Goal: Information Seeking & Learning: Learn about a topic

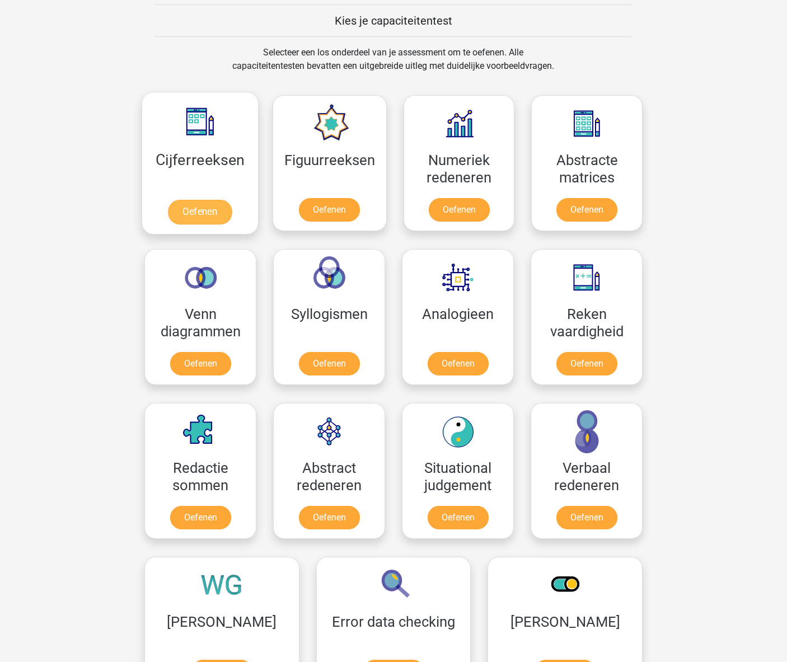
scroll to position [426, 0]
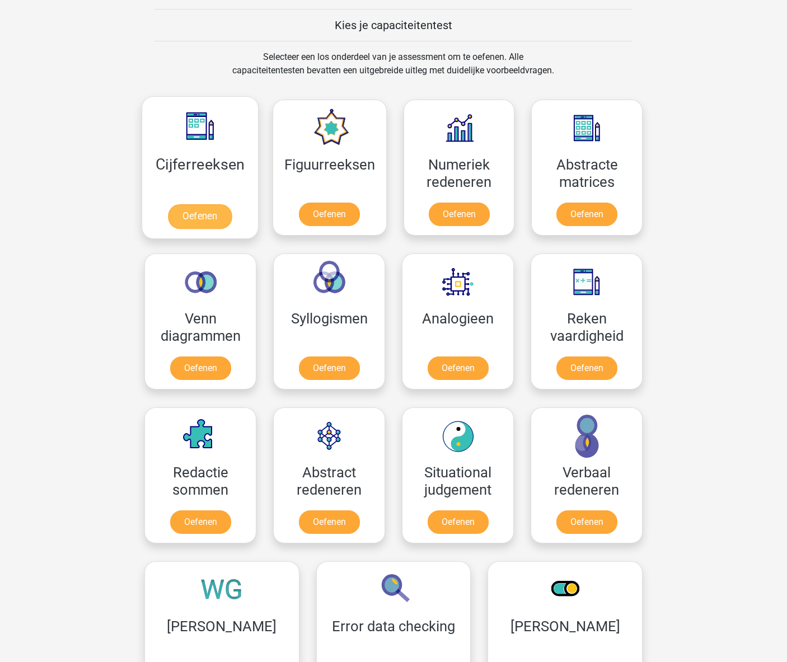
click at [198, 214] on link "Oefenen" at bounding box center [200, 216] width 64 height 25
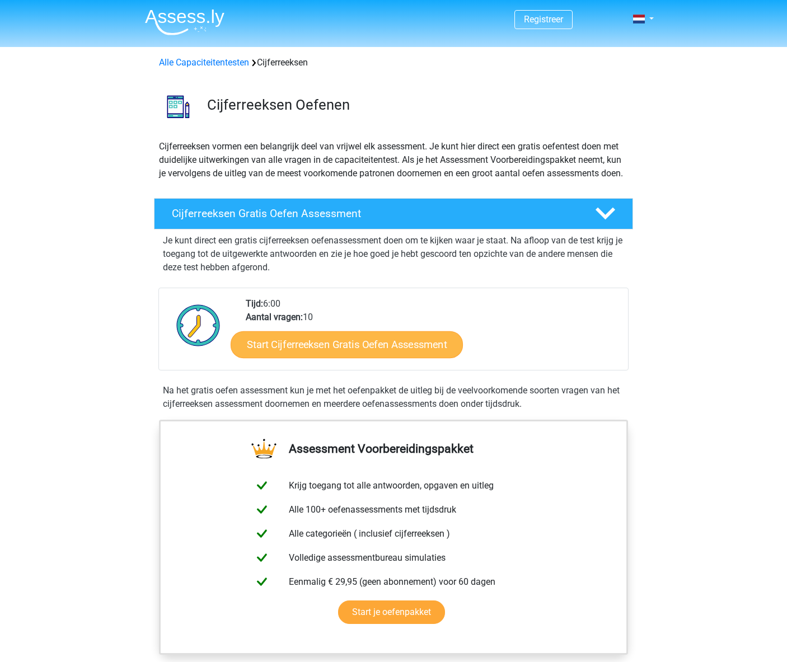
click at [340, 358] on link "Start Cijferreeksen Gratis Oefen Assessment" at bounding box center [347, 344] width 232 height 27
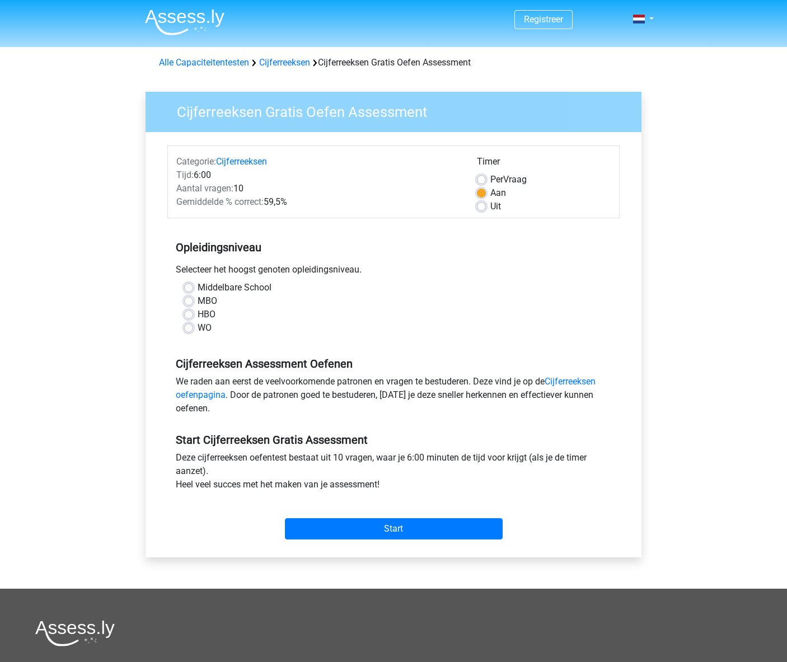
scroll to position [1, 0]
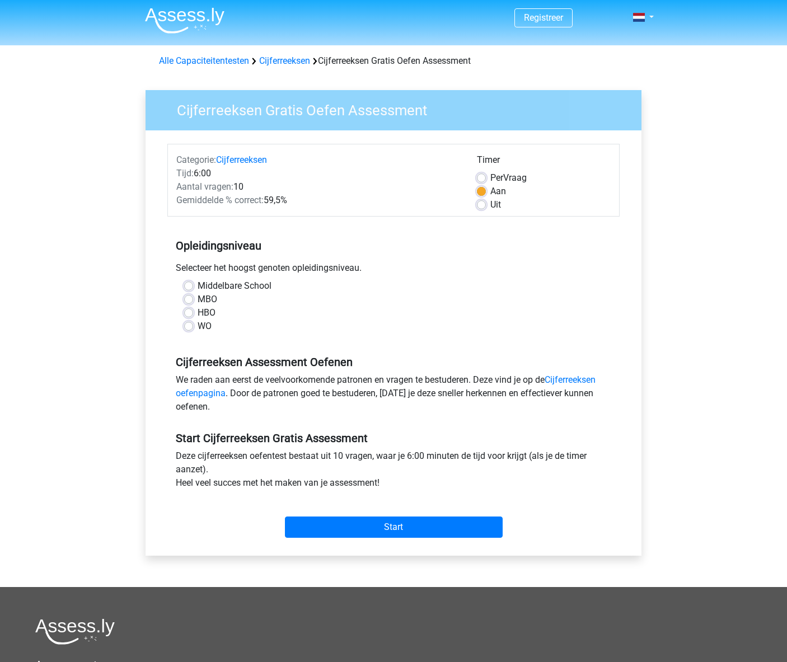
click at [198, 313] on label "HBO" at bounding box center [207, 312] width 18 height 13
click at [187, 313] on input "HBO" at bounding box center [188, 311] width 9 height 11
radio input "true"
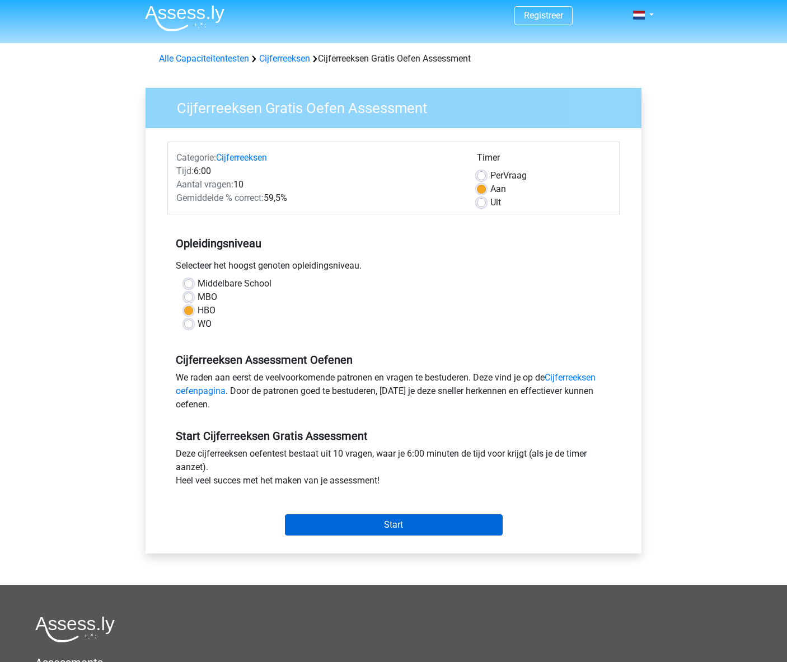
click at [394, 519] on input "Start" at bounding box center [394, 525] width 218 height 21
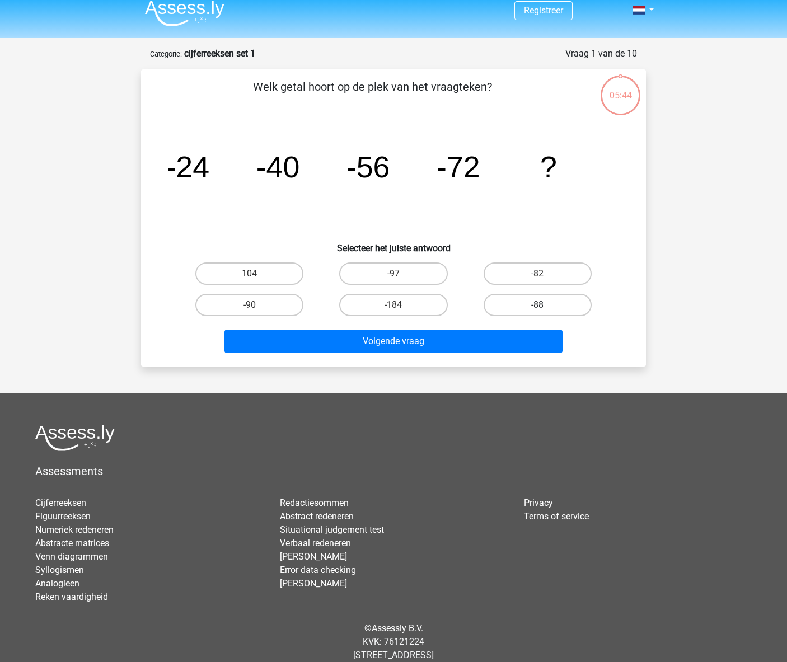
scroll to position [8, 0]
drag, startPoint x: 531, startPoint y: 303, endPoint x: 522, endPoint y: 310, distance: 11.5
click at [531, 303] on label "-88" at bounding box center [538, 306] width 108 height 22
click at [538, 306] on input "-88" at bounding box center [541, 309] width 7 height 7
radio input "true"
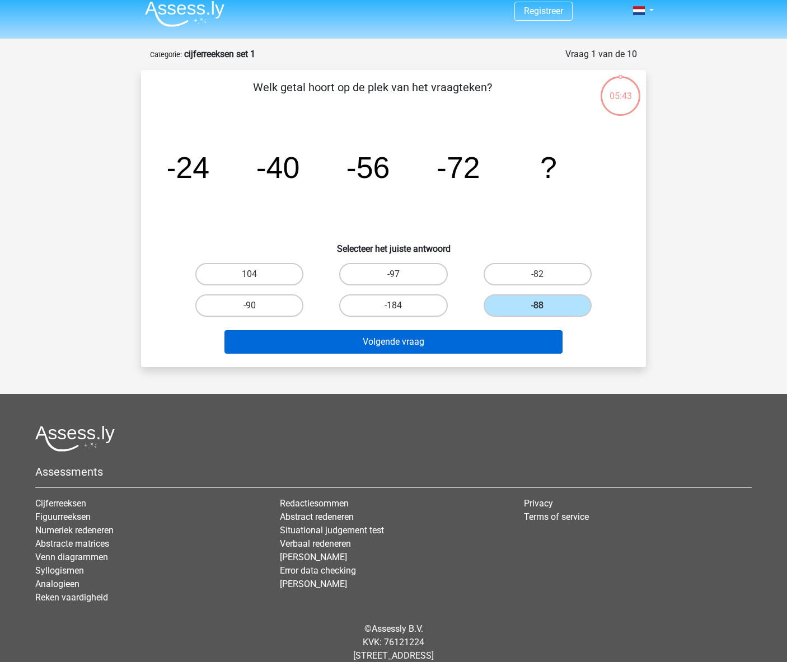
click at [459, 342] on button "Volgende vraag" at bounding box center [394, 342] width 339 height 24
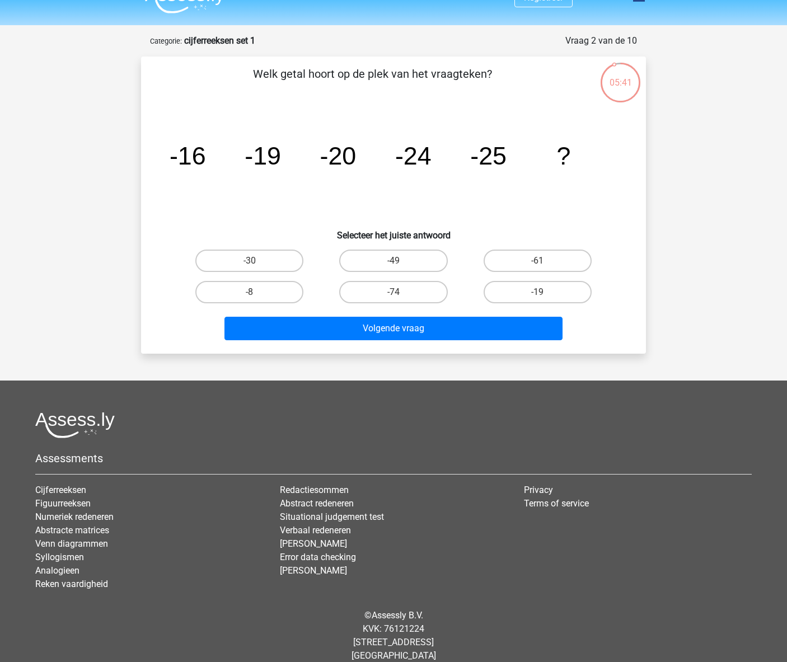
scroll to position [22, 0]
click at [269, 259] on label "-30" at bounding box center [249, 261] width 108 height 22
click at [257, 261] on input "-30" at bounding box center [253, 264] width 7 height 7
radio input "true"
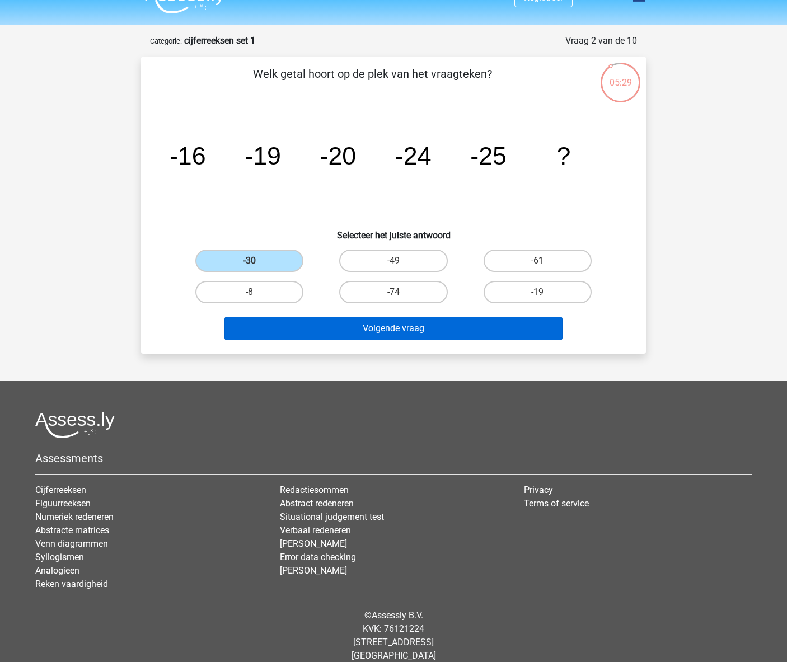
click at [393, 333] on button "Volgende vraag" at bounding box center [394, 329] width 339 height 24
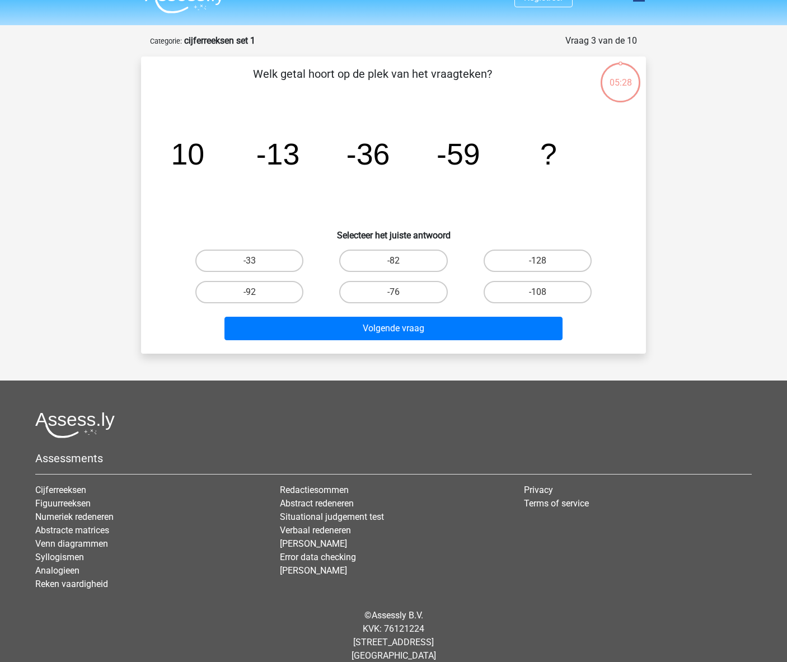
scroll to position [36, 0]
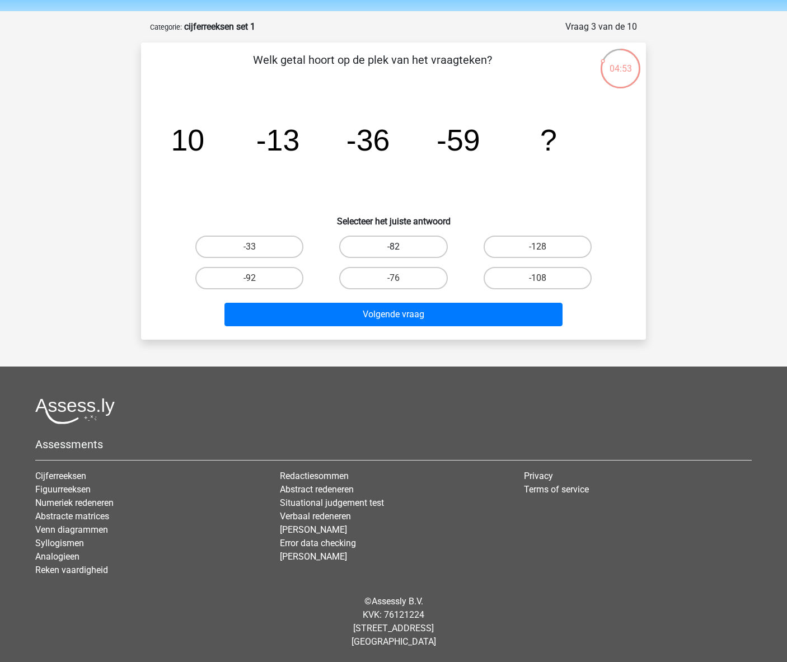
click at [409, 249] on label "-82" at bounding box center [393, 247] width 108 height 22
click at [401, 249] on input "-82" at bounding box center [397, 250] width 7 height 7
radio input "true"
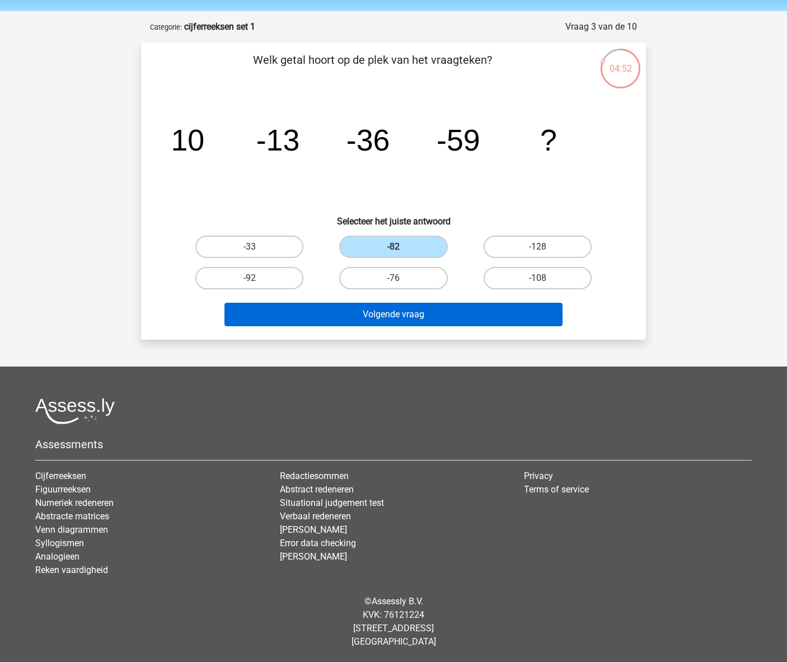
click at [396, 315] on button "Volgende vraag" at bounding box center [394, 315] width 339 height 24
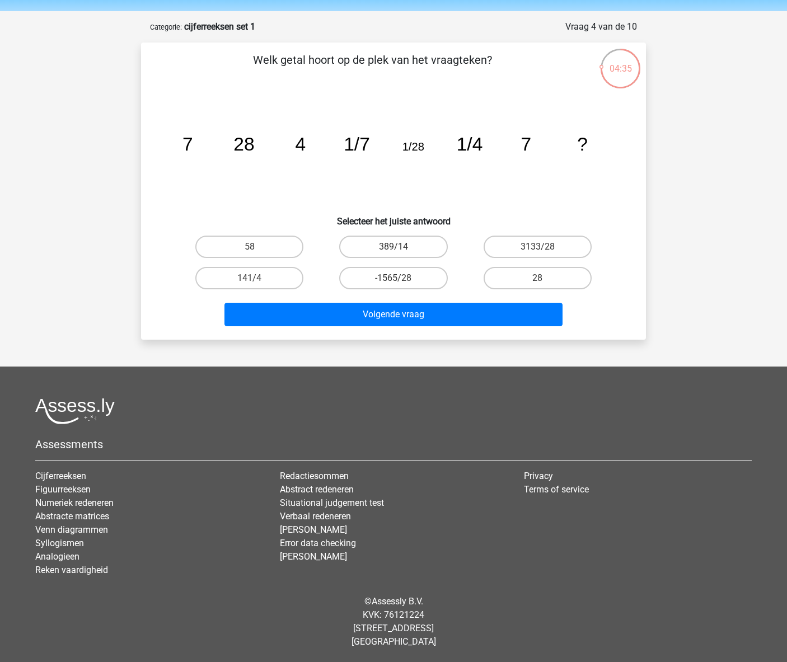
click at [543, 284] on input "28" at bounding box center [541, 281] width 7 height 7
radio input "true"
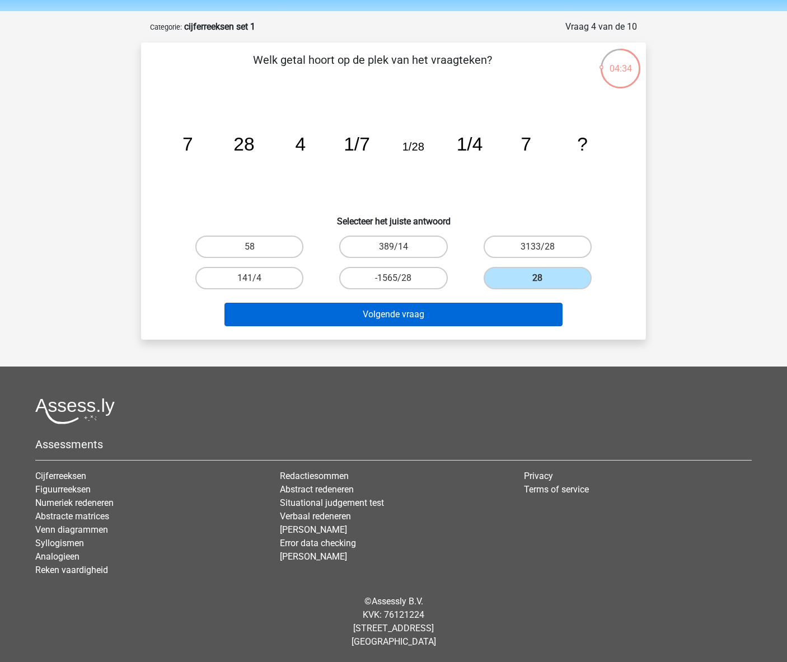
click at [434, 310] on button "Volgende vraag" at bounding box center [394, 315] width 339 height 24
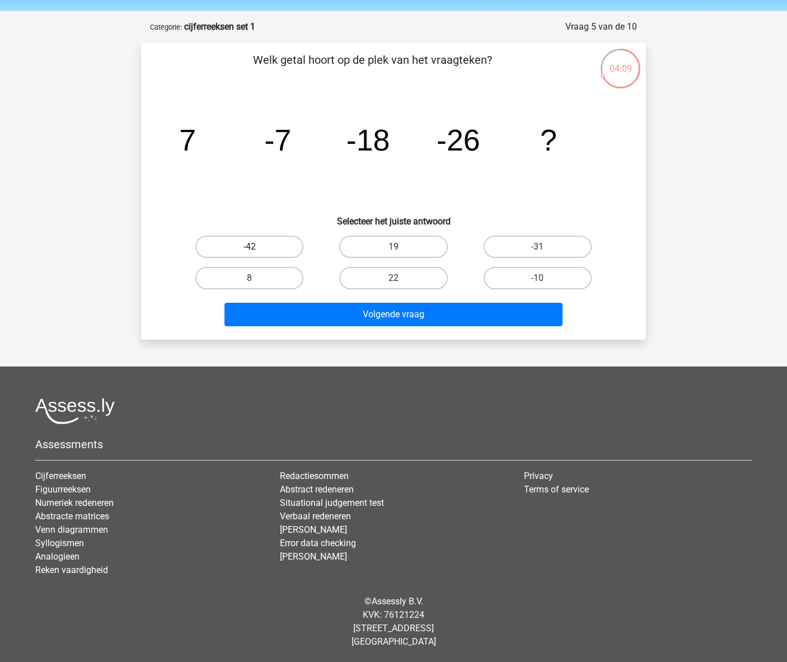
click at [274, 248] on label "-42" at bounding box center [249, 247] width 108 height 22
click at [257, 248] on input "-42" at bounding box center [253, 250] width 7 height 7
radio input "true"
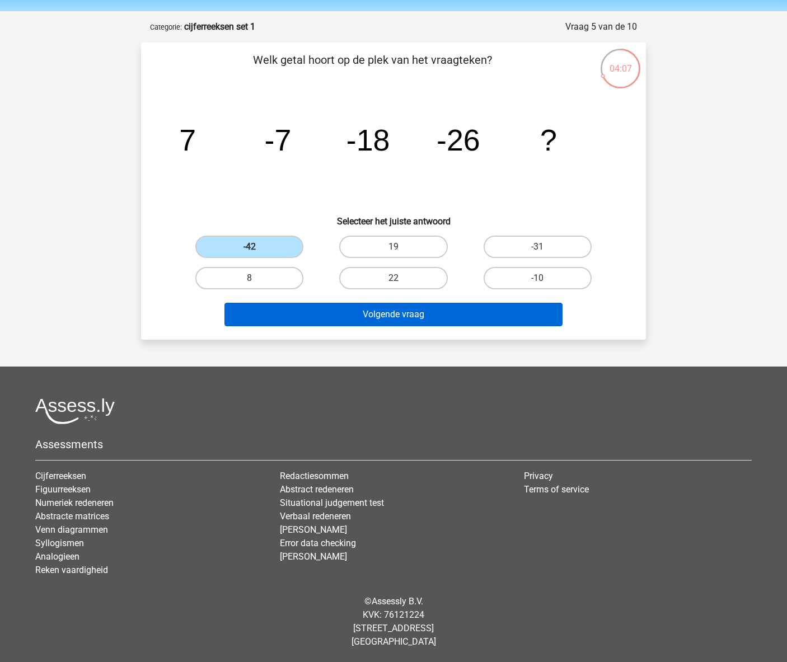
click at [415, 319] on button "Volgende vraag" at bounding box center [394, 315] width 339 height 24
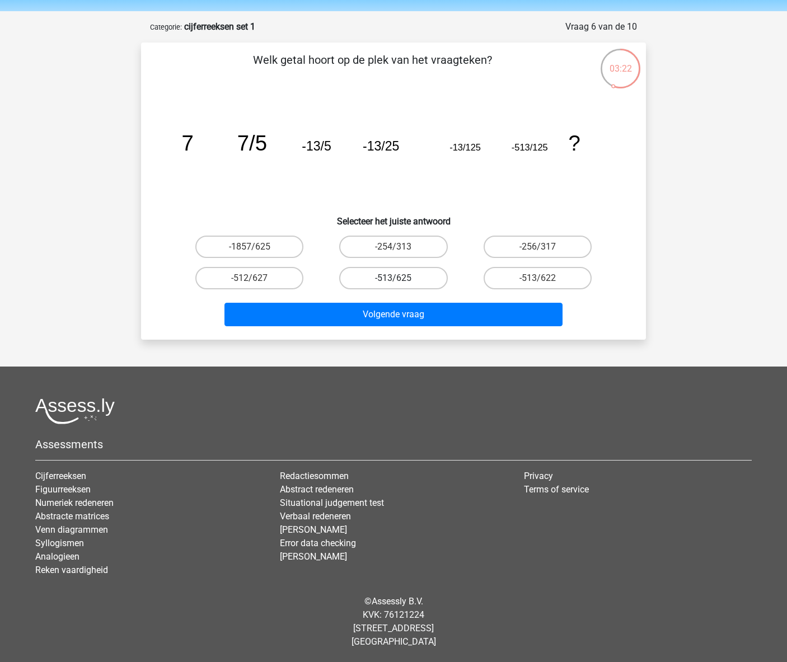
click at [410, 279] on label "-513/625" at bounding box center [393, 278] width 108 height 22
click at [401, 279] on input "-513/625" at bounding box center [397, 281] width 7 height 7
radio input "true"
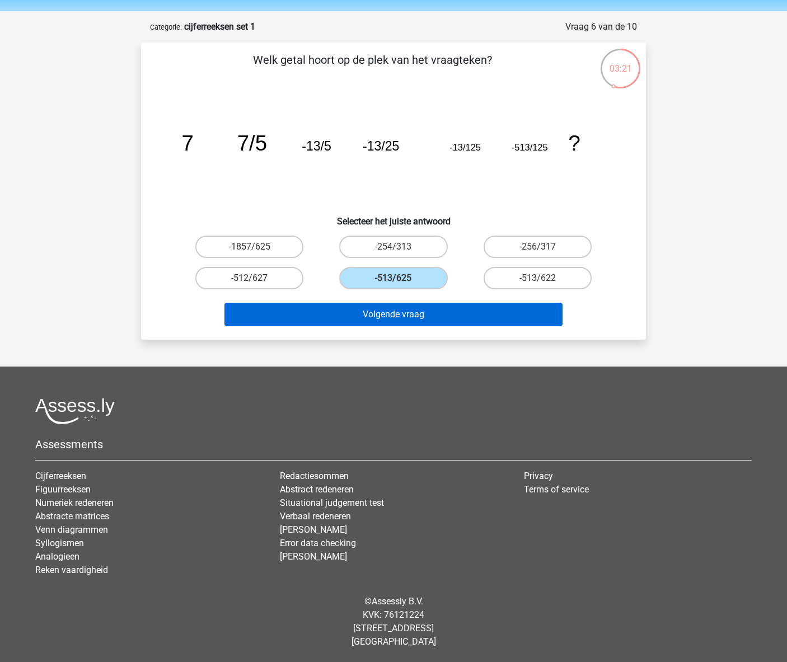
click at [409, 318] on button "Volgende vraag" at bounding box center [394, 315] width 339 height 24
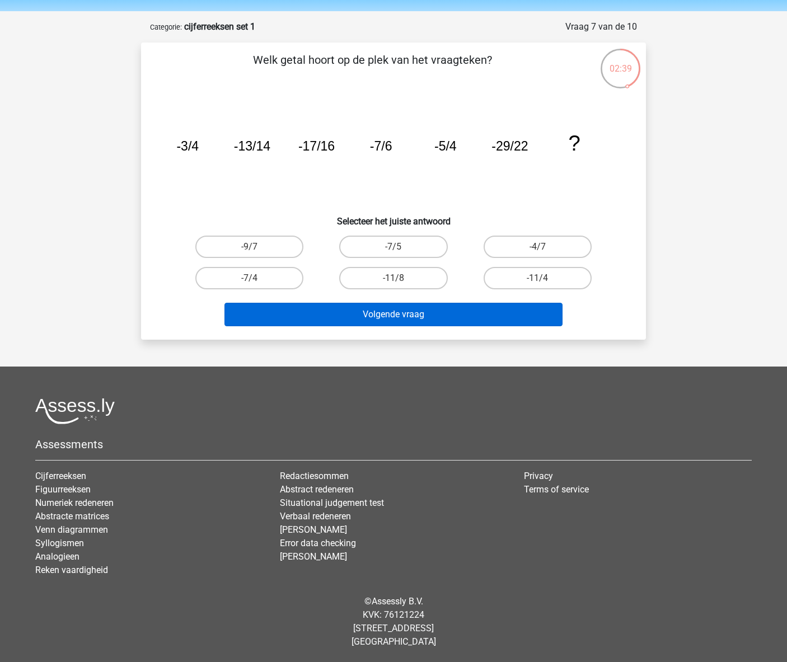
click at [409, 317] on button "Volgende vraag" at bounding box center [394, 315] width 339 height 24
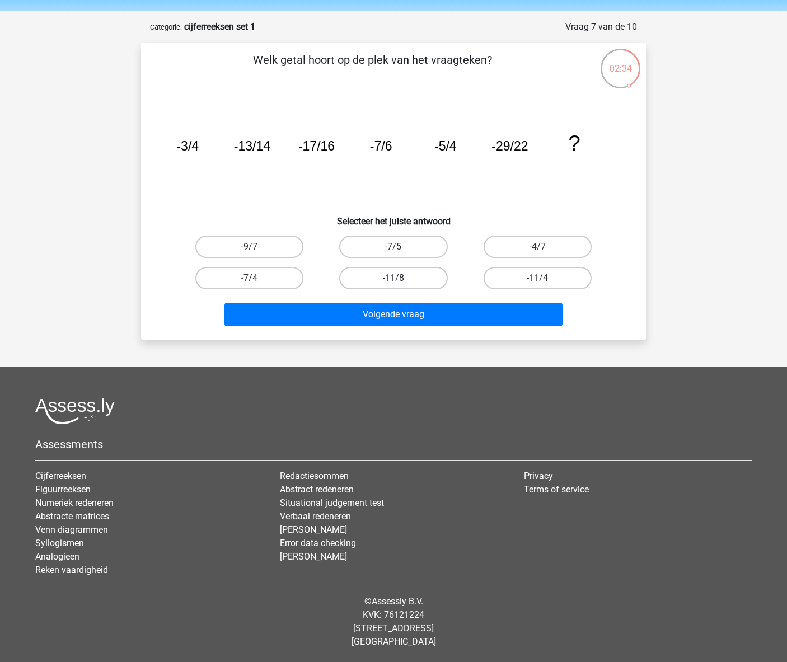
click at [411, 280] on label "-11/8" at bounding box center [393, 278] width 108 height 22
click at [401, 280] on input "-11/8" at bounding box center [397, 281] width 7 height 7
radio input "true"
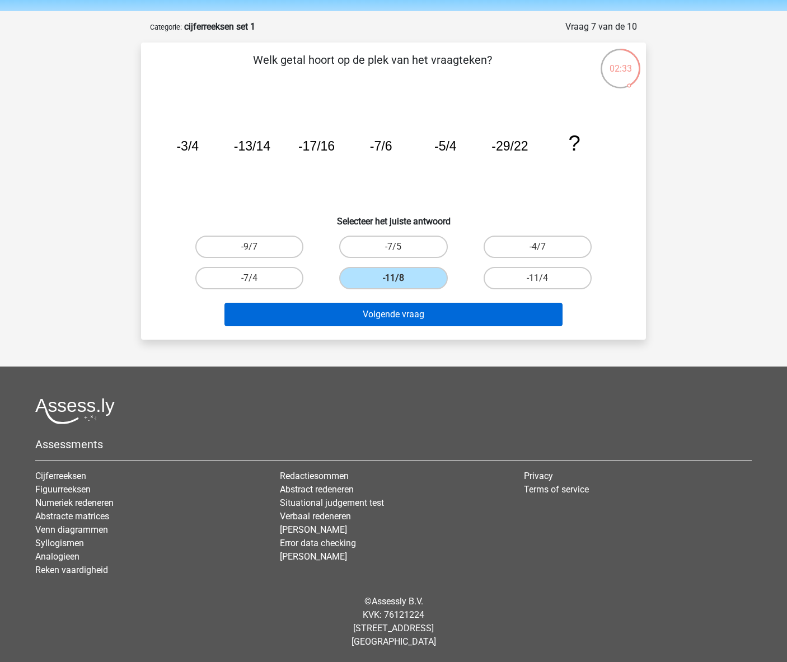
click at [394, 313] on button "Volgende vraag" at bounding box center [394, 315] width 339 height 24
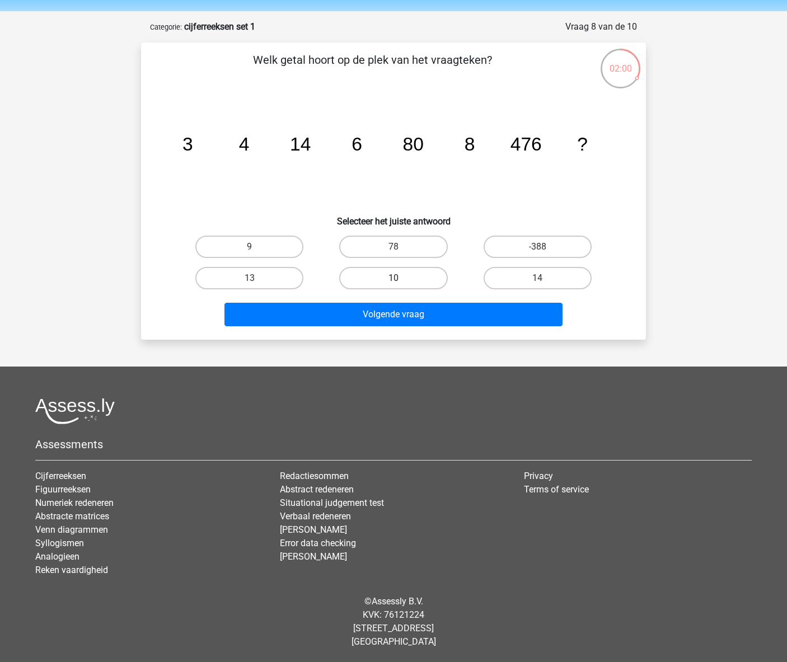
click at [412, 280] on label "10" at bounding box center [393, 278] width 108 height 22
click at [401, 280] on input "10" at bounding box center [397, 281] width 7 height 7
radio input "true"
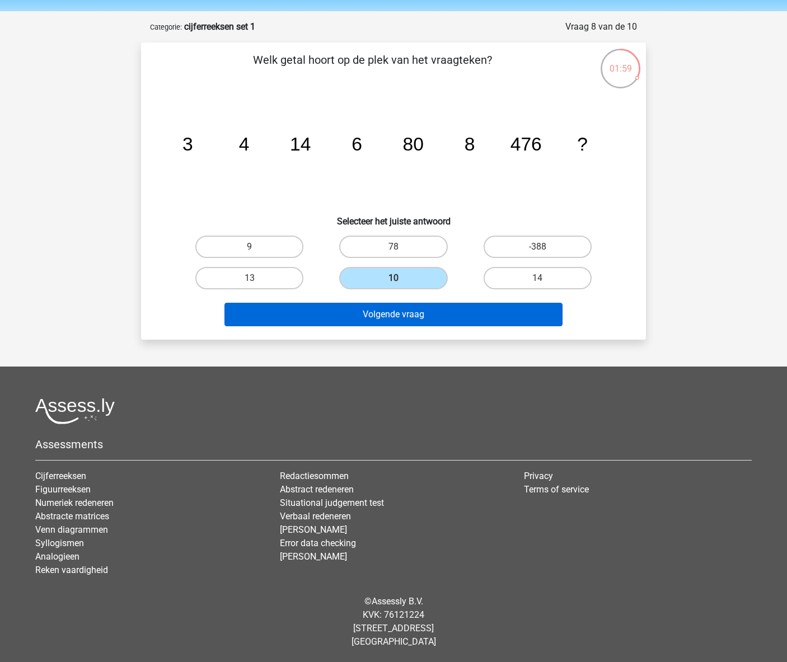
click at [408, 318] on button "Volgende vraag" at bounding box center [394, 315] width 339 height 24
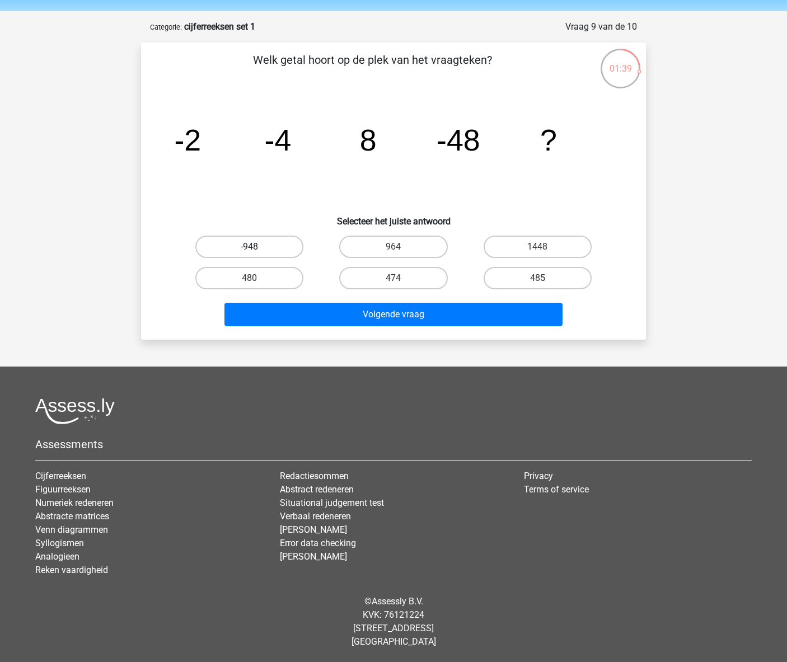
click at [281, 247] on label "-948" at bounding box center [249, 247] width 108 height 22
click at [257, 247] on input "-948" at bounding box center [253, 250] width 7 height 7
radio input "true"
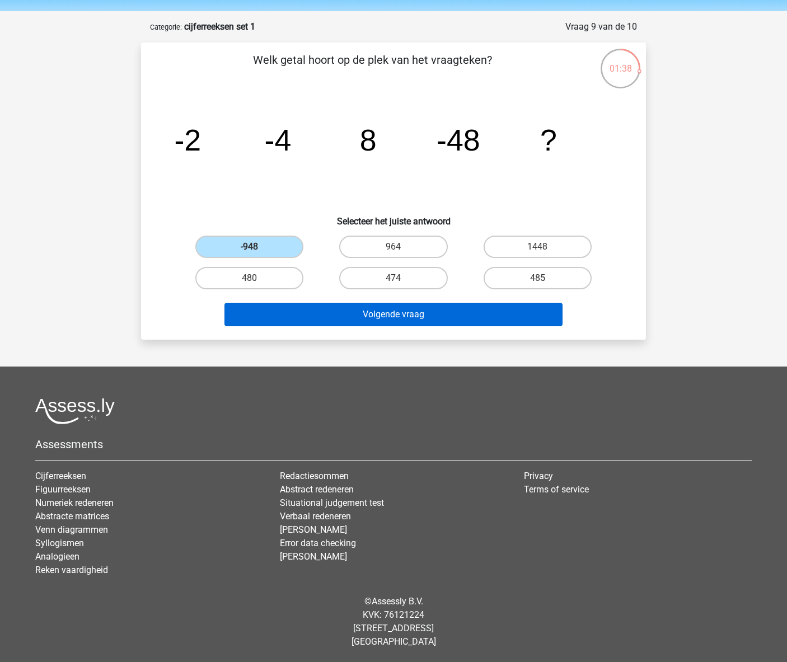
click at [401, 315] on button "Volgende vraag" at bounding box center [394, 315] width 339 height 24
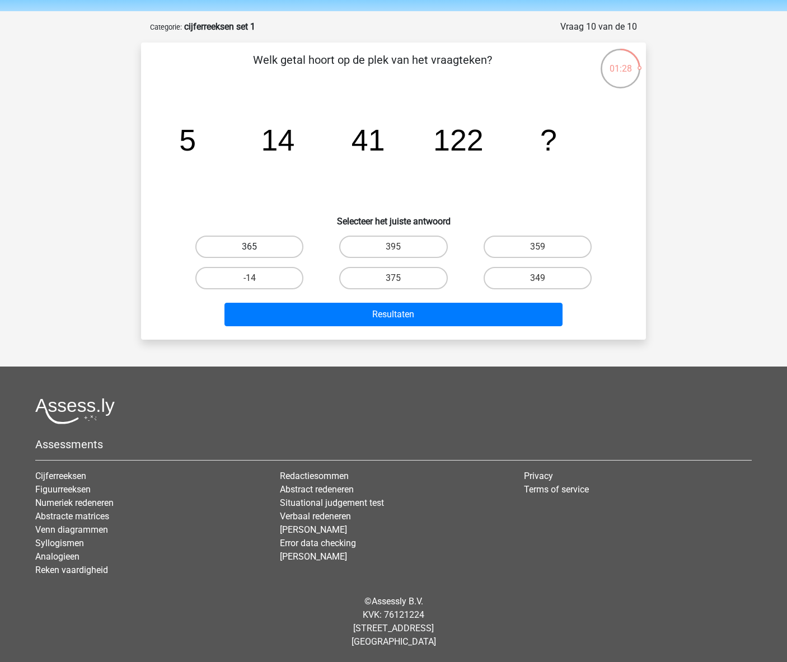
drag, startPoint x: 254, startPoint y: 240, endPoint x: 275, endPoint y: 257, distance: 27.9
click at [254, 240] on label "365" at bounding box center [249, 247] width 108 height 22
click at [254, 247] on input "365" at bounding box center [253, 250] width 7 height 7
radio input "true"
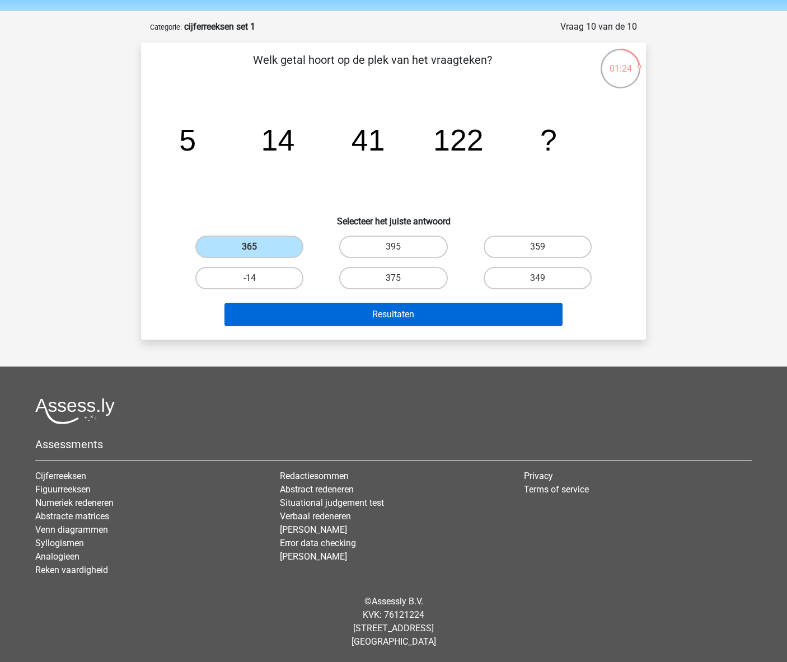
click at [395, 317] on button "Resultaten" at bounding box center [394, 315] width 339 height 24
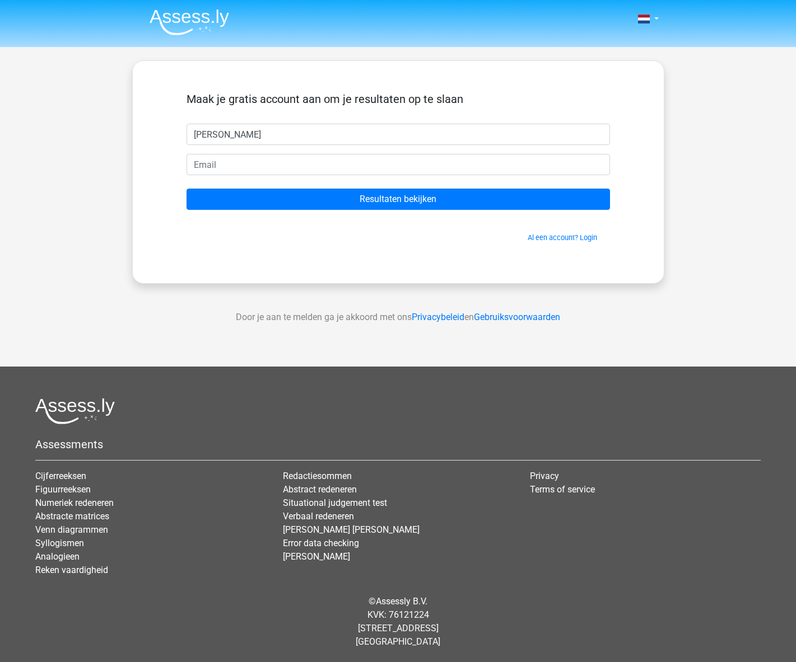
type input "[PERSON_NAME]"
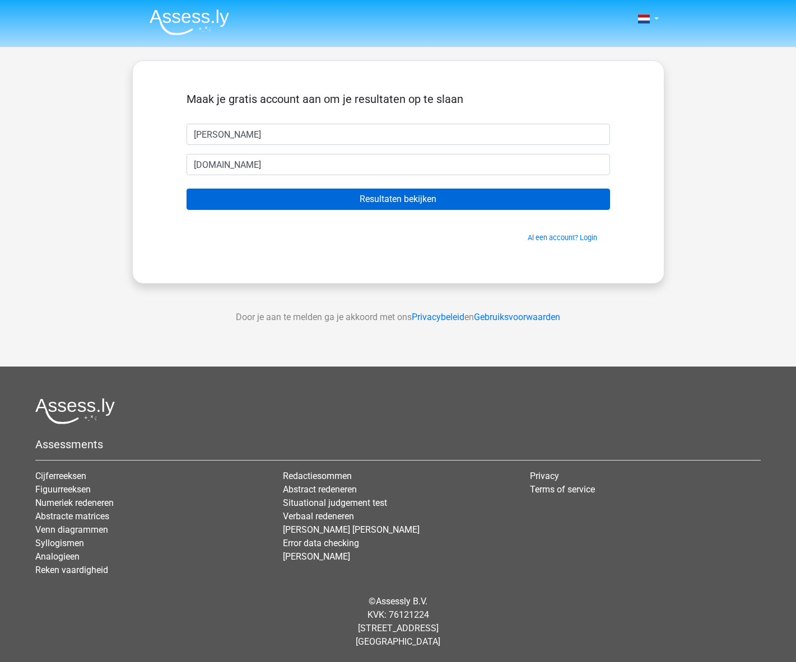
click at [399, 197] on input "Resultaten bekijken" at bounding box center [397, 199] width 423 height 21
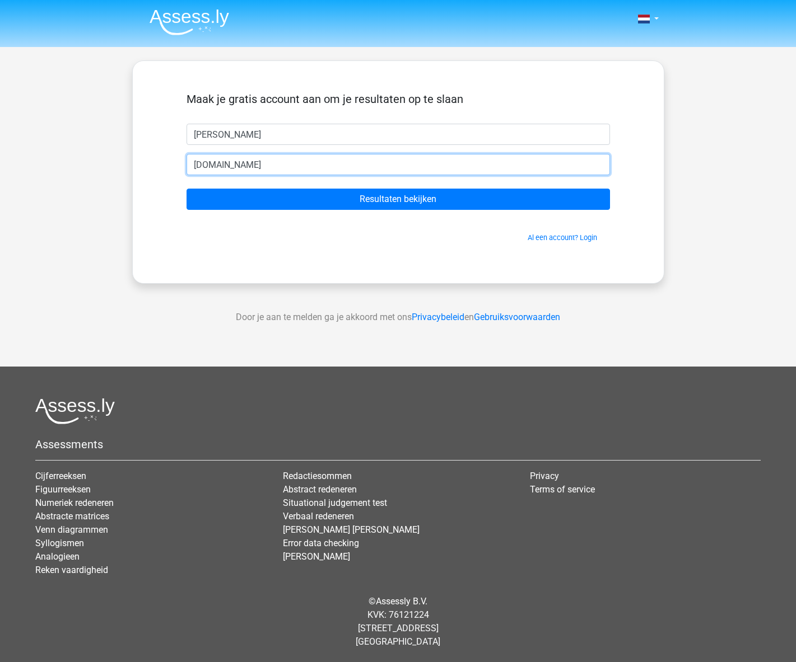
click at [228, 165] on input "buhler722gmail.com" at bounding box center [397, 164] width 423 height 21
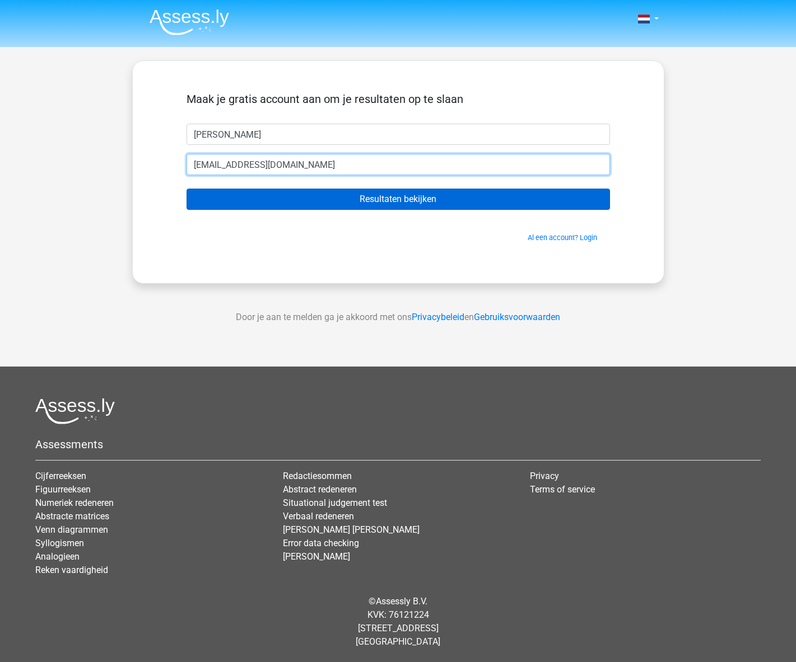
type input "[EMAIL_ADDRESS][DOMAIN_NAME]"
click at [353, 202] on input "Resultaten bekijken" at bounding box center [397, 199] width 423 height 21
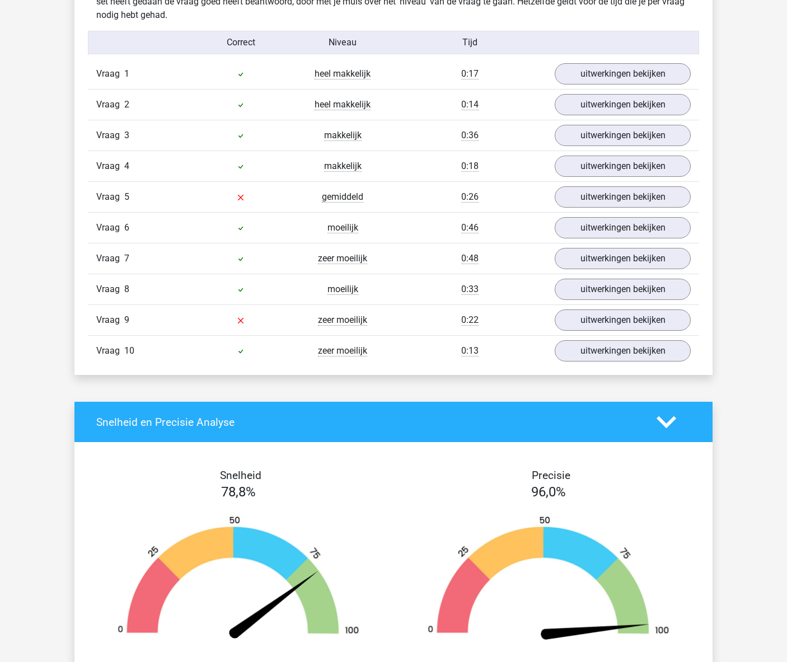
scroll to position [758, 0]
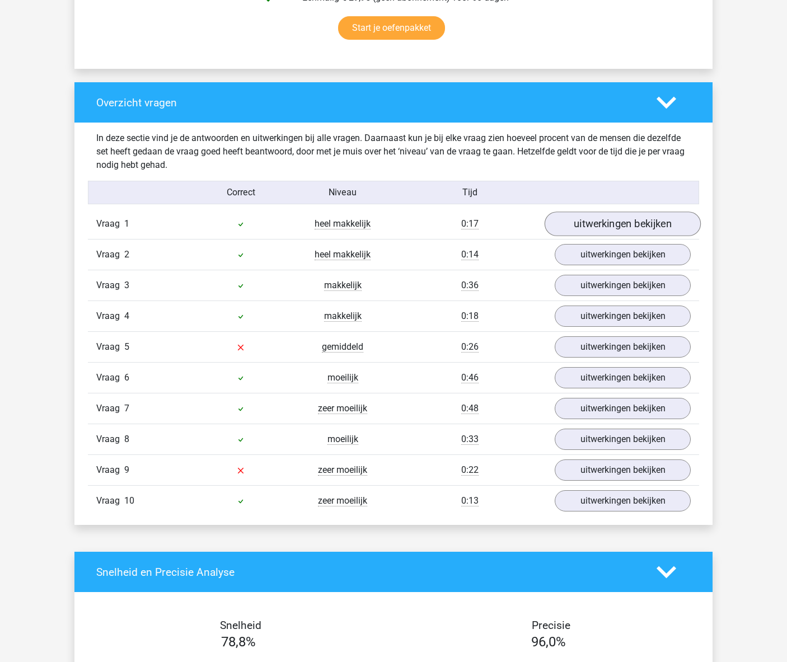
click at [614, 225] on link "uitwerkingen bekijken" at bounding box center [623, 224] width 156 height 25
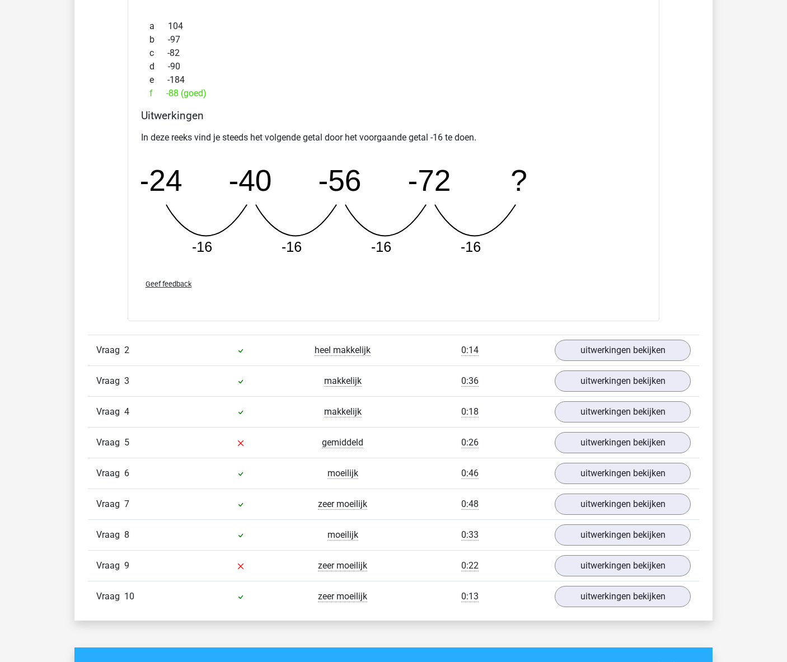
scroll to position [1185, 0]
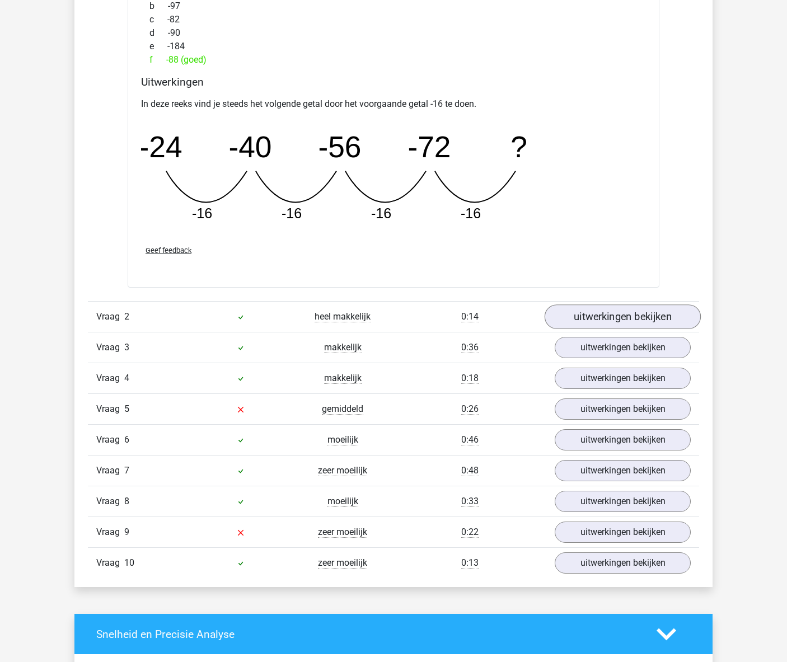
click at [625, 317] on link "uitwerkingen bekijken" at bounding box center [623, 317] width 156 height 25
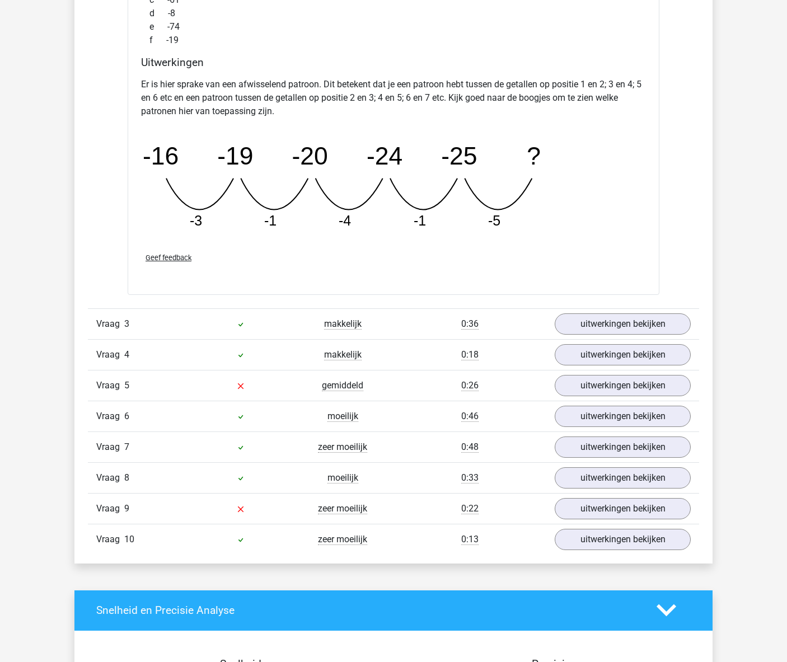
scroll to position [1731, 0]
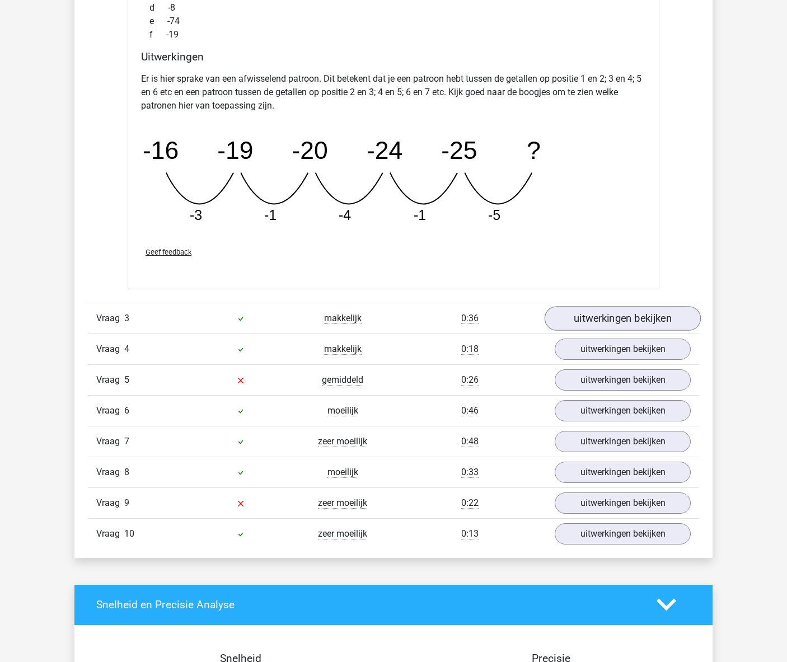
click at [625, 318] on link "uitwerkingen bekijken" at bounding box center [623, 318] width 156 height 25
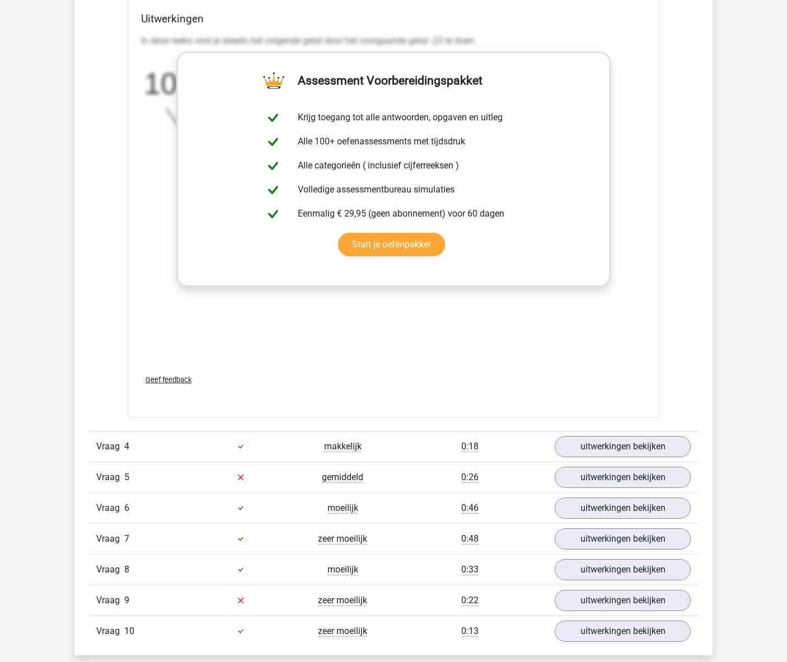
scroll to position [2327, 0]
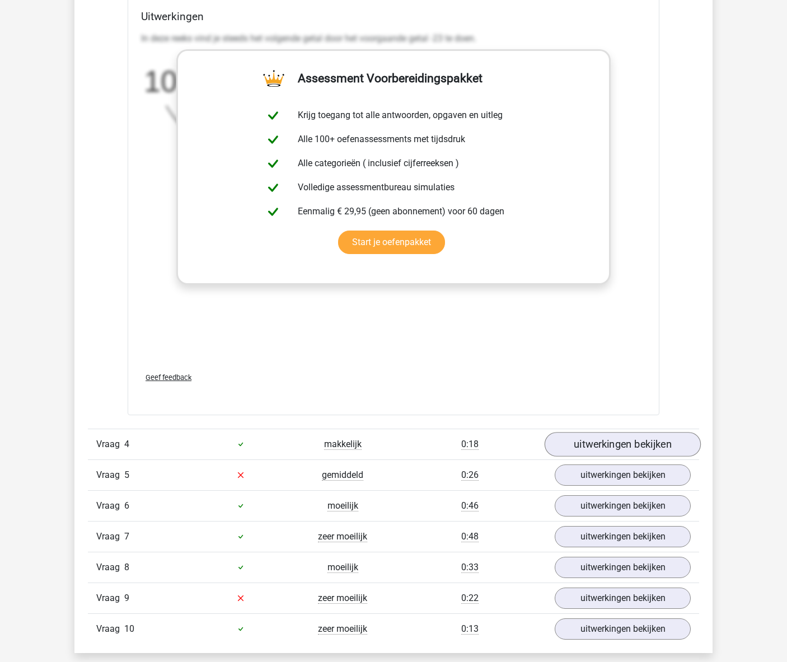
click at [621, 443] on link "uitwerkingen bekijken" at bounding box center [623, 444] width 156 height 25
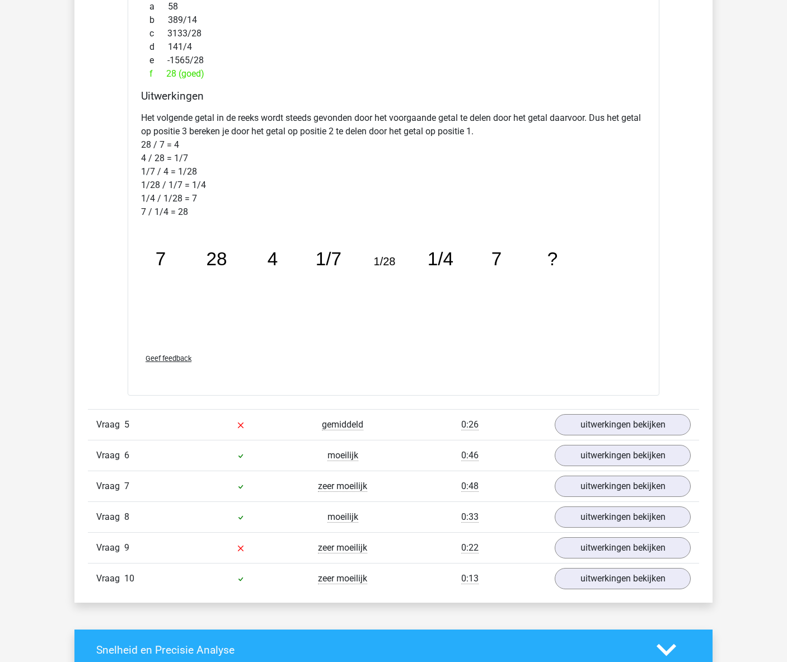
scroll to position [2963, 0]
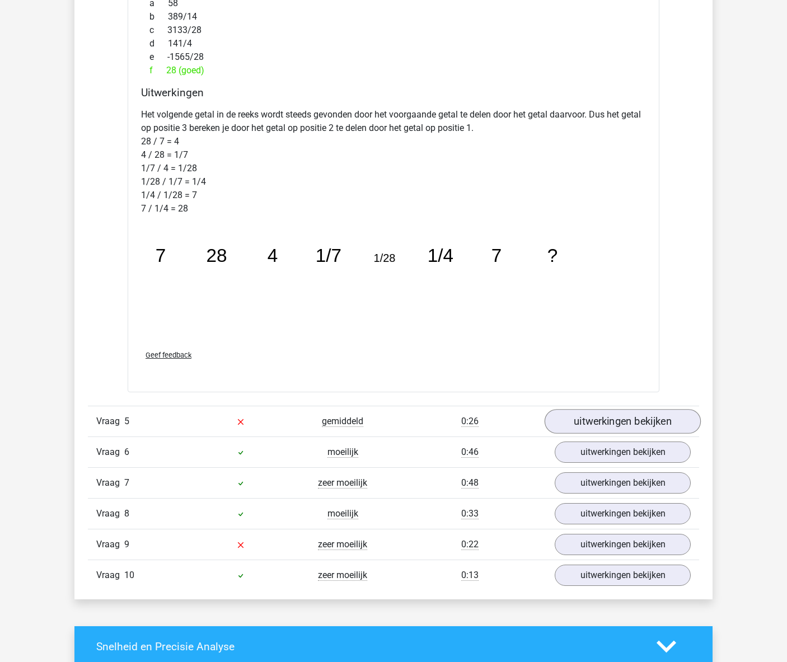
click at [595, 420] on link "uitwerkingen bekijken" at bounding box center [623, 421] width 156 height 25
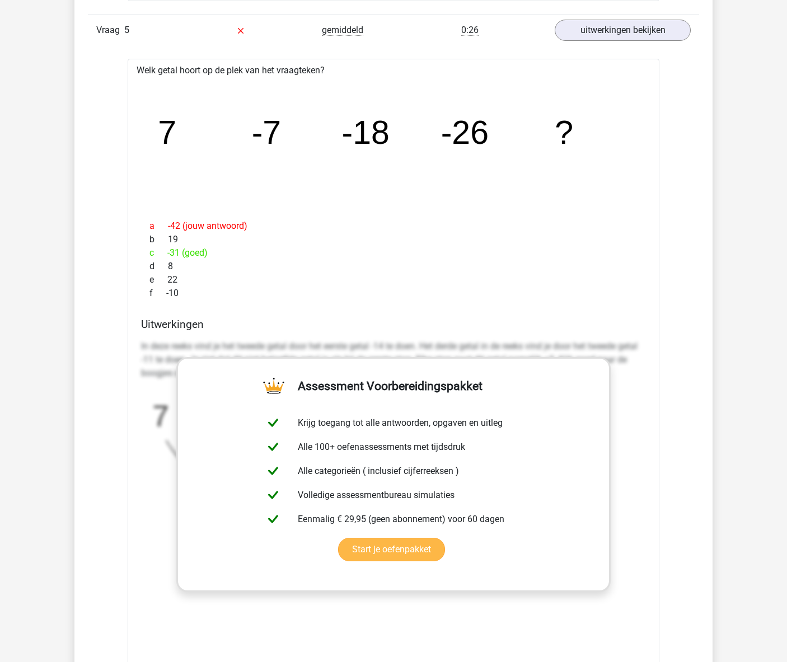
scroll to position [3360, 0]
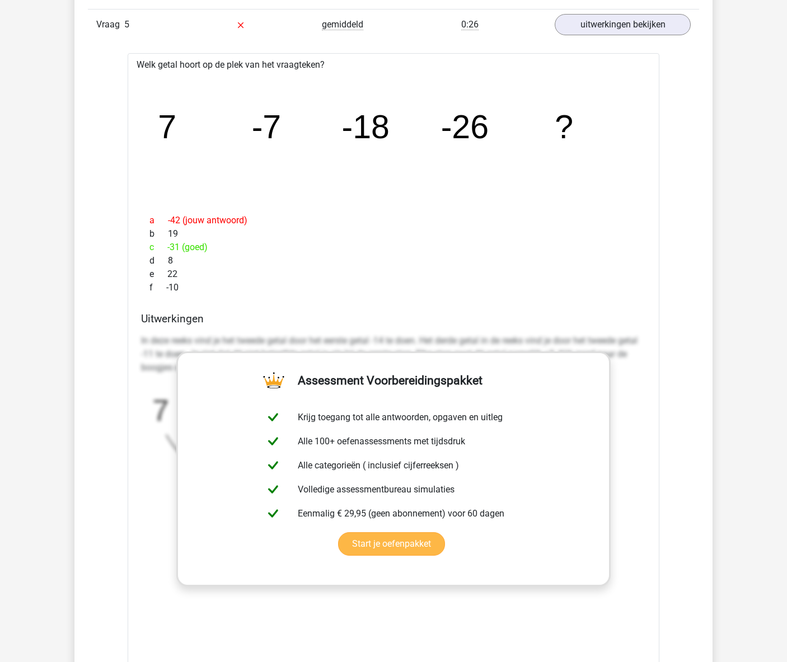
click at [445, 533] on link "Start je oefenpakket" at bounding box center [391, 545] width 107 height 24
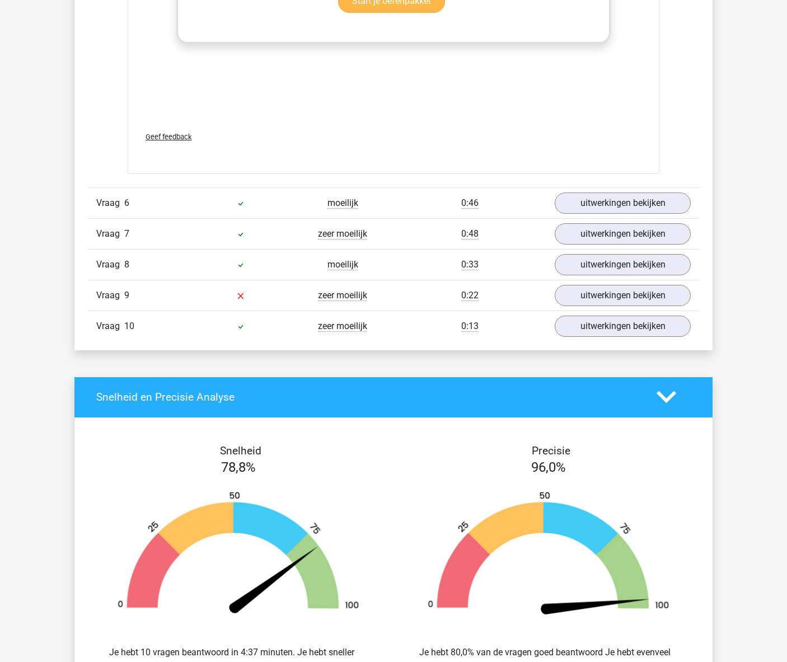
scroll to position [3928, 0]
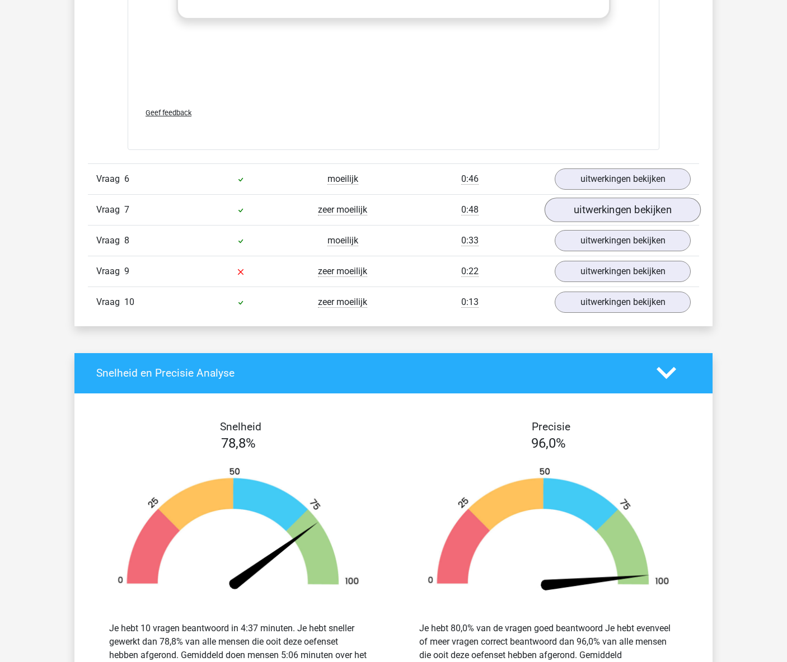
click at [606, 208] on link "uitwerkingen bekijken" at bounding box center [623, 210] width 156 height 25
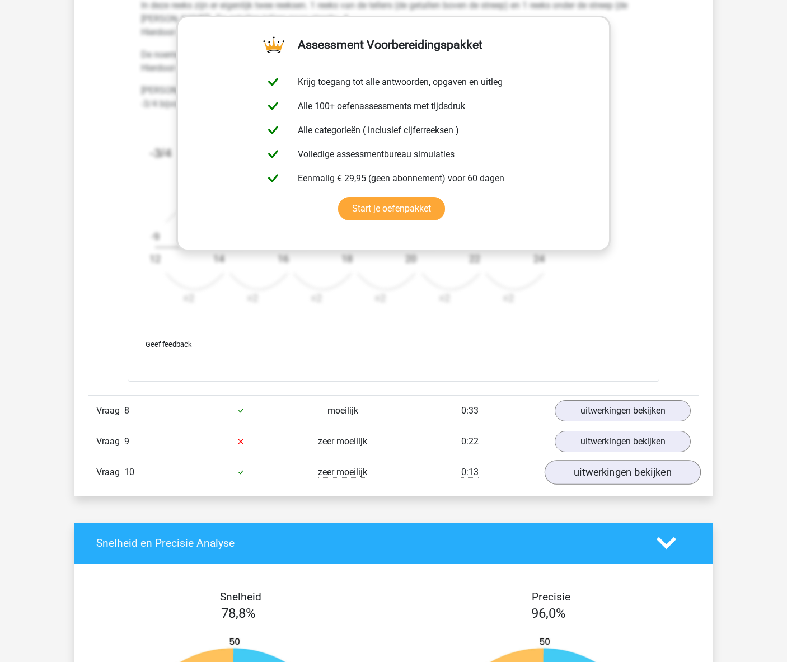
scroll to position [4449, 0]
click at [620, 478] on link "uitwerkingen bekijken" at bounding box center [623, 472] width 156 height 25
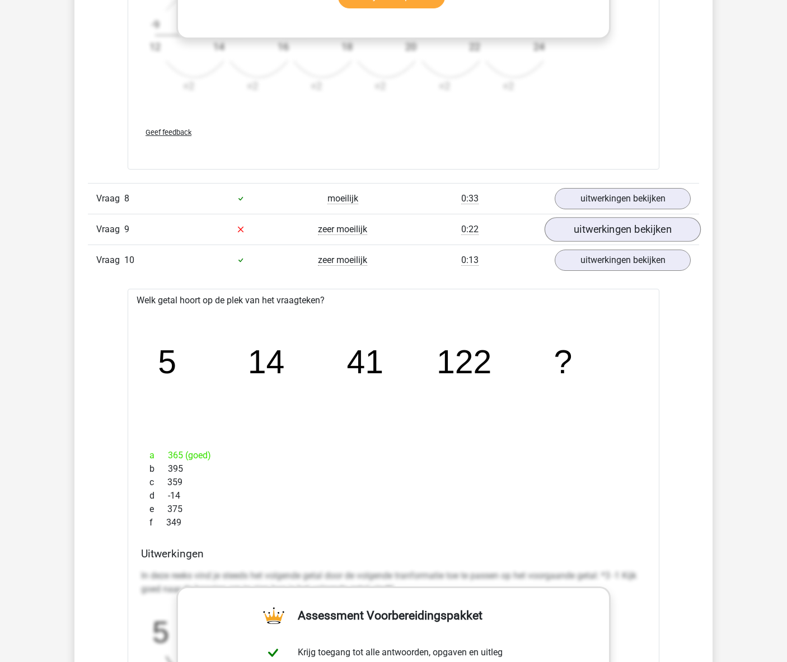
click at [605, 233] on link "uitwerkingen bekijken" at bounding box center [623, 229] width 156 height 25
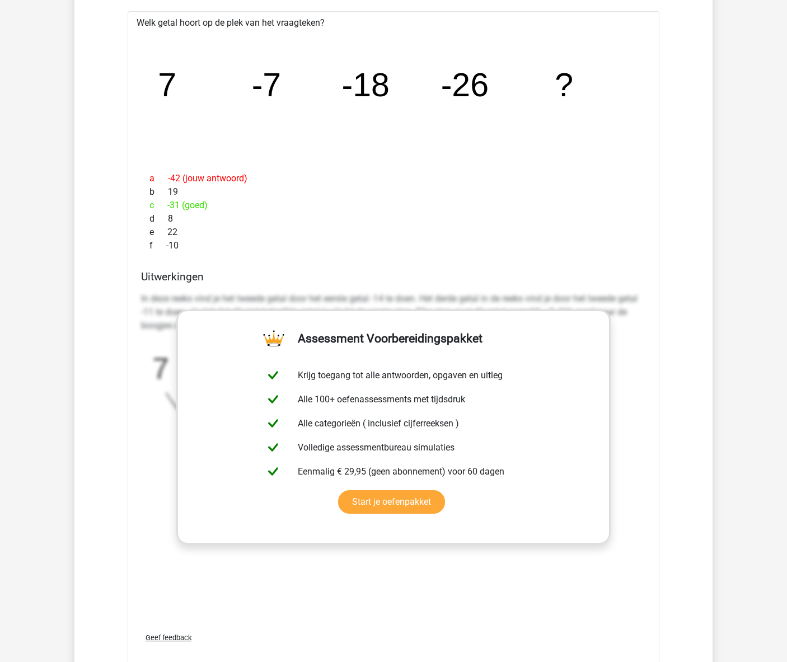
scroll to position [3403, 0]
click at [210, 258] on div "Welk getal hoort op de plek van het vraagteken? image/svg+xml 7 -7 -18 -26 ? a …" at bounding box center [394, 342] width 532 height 664
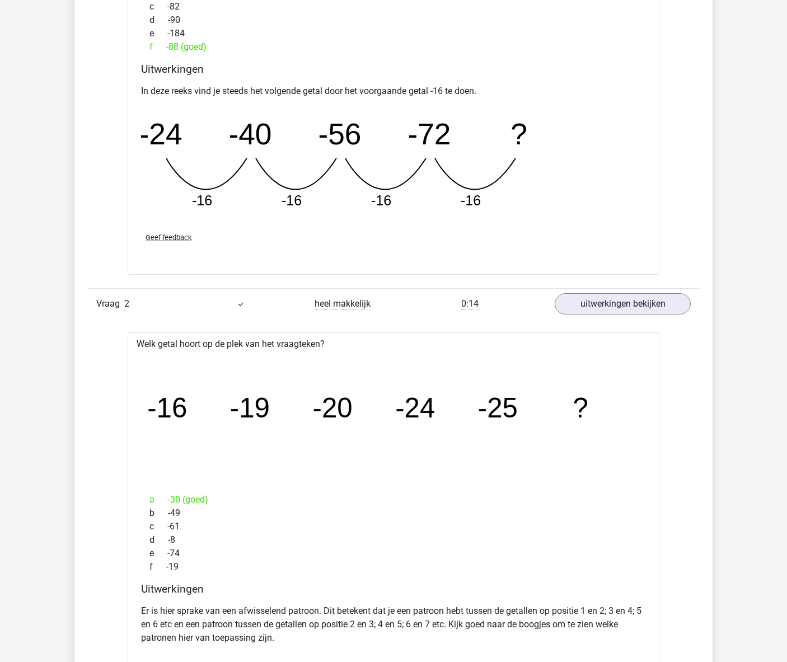
scroll to position [1176, 0]
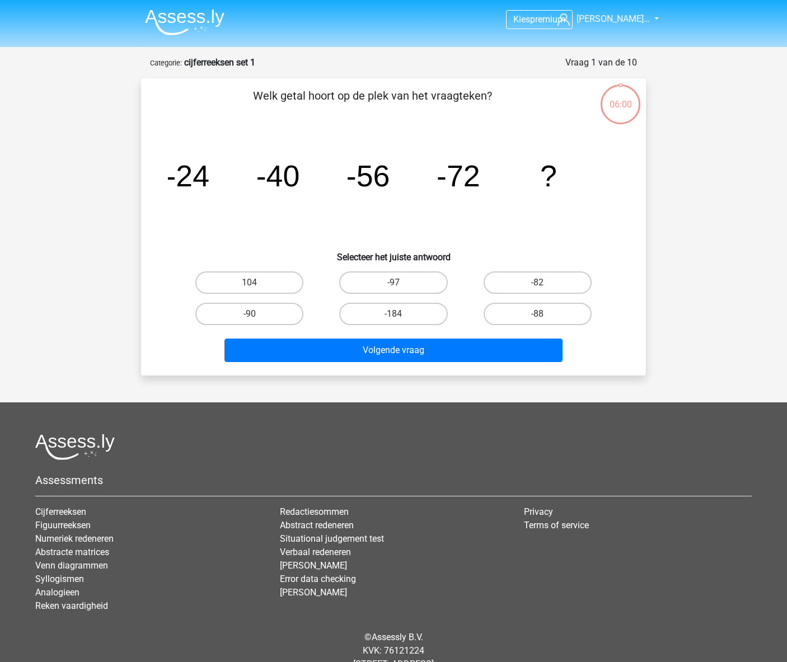
scroll to position [36, 0]
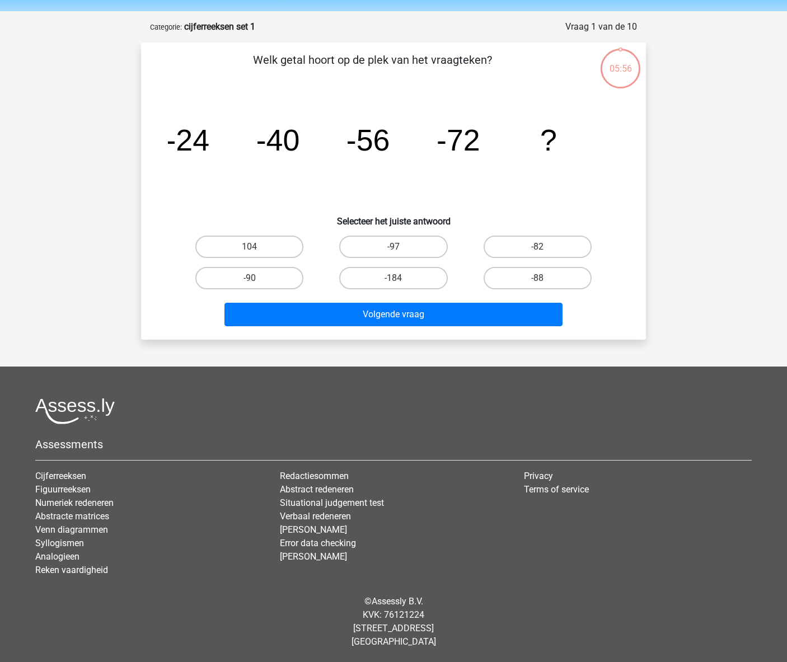
click at [50, 167] on div "Kies premium [PERSON_NAME]… [EMAIL_ADDRESS][DOMAIN_NAME]" at bounding box center [393, 313] width 787 height 698
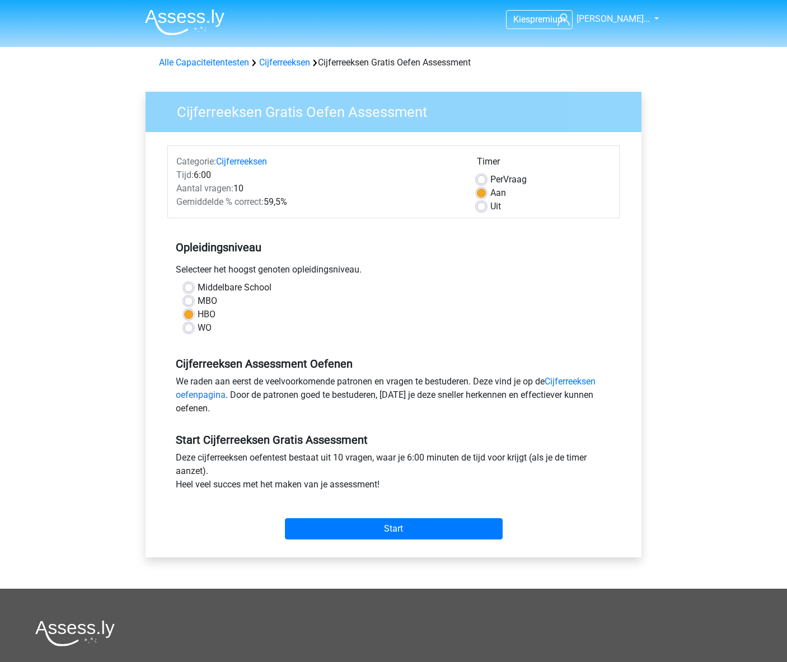
scroll to position [8, 0]
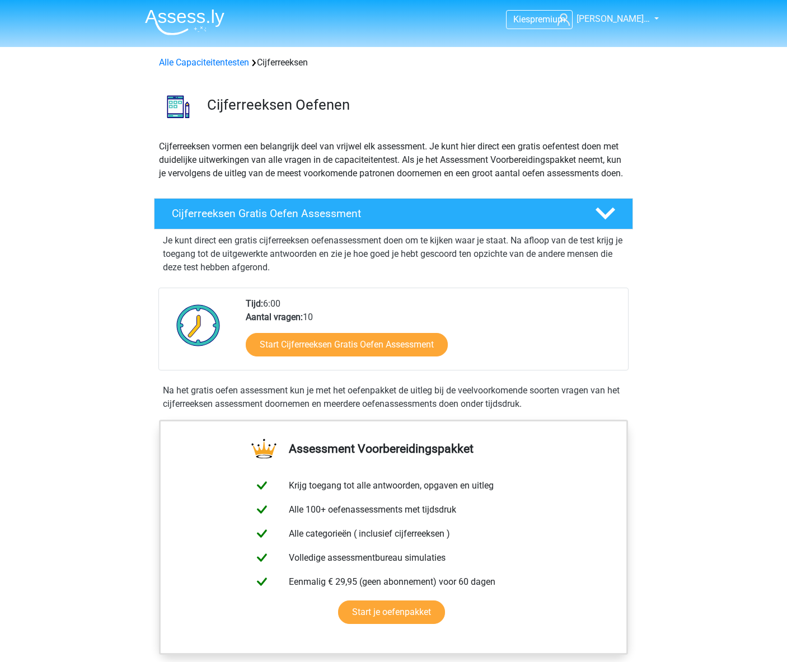
scroll to position [6, 0]
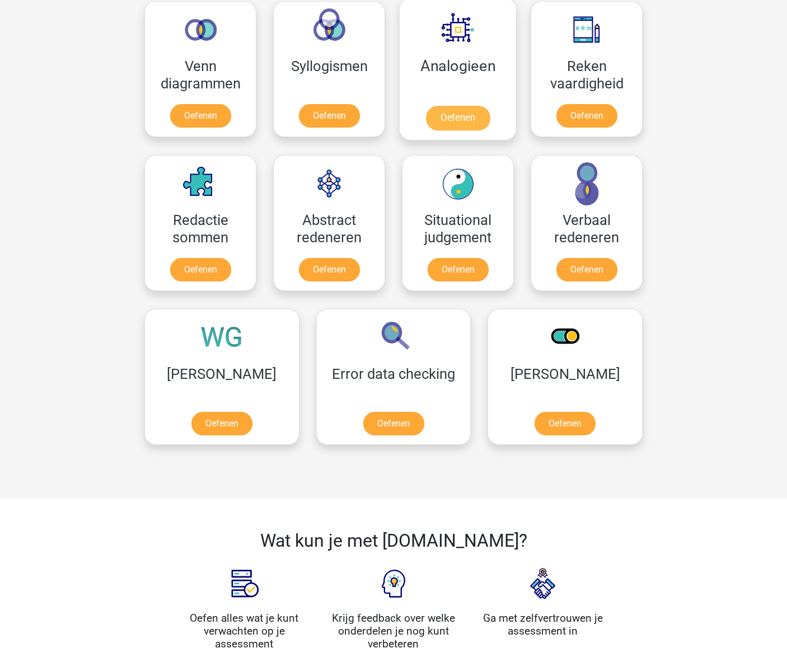
scroll to position [680, 0]
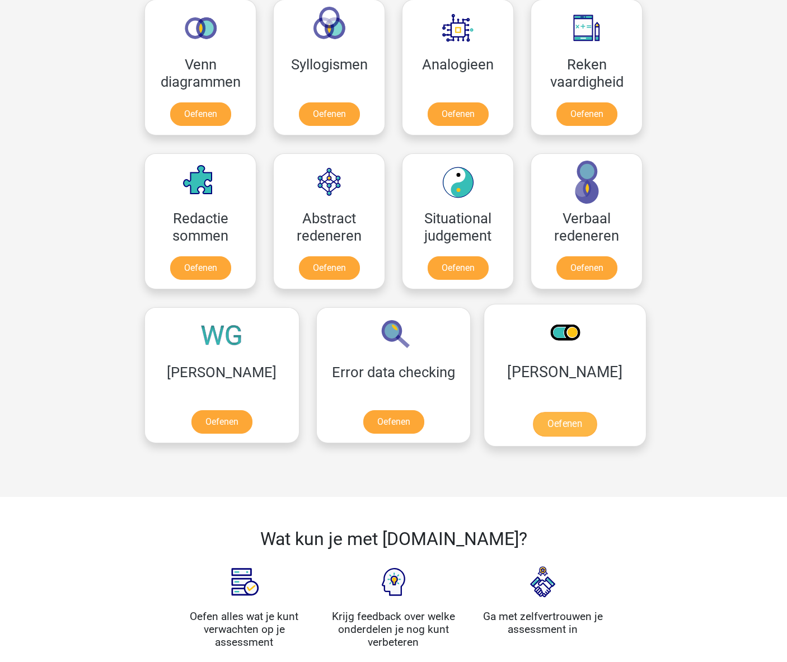
click at [533, 412] on link "Oefenen" at bounding box center [565, 424] width 64 height 25
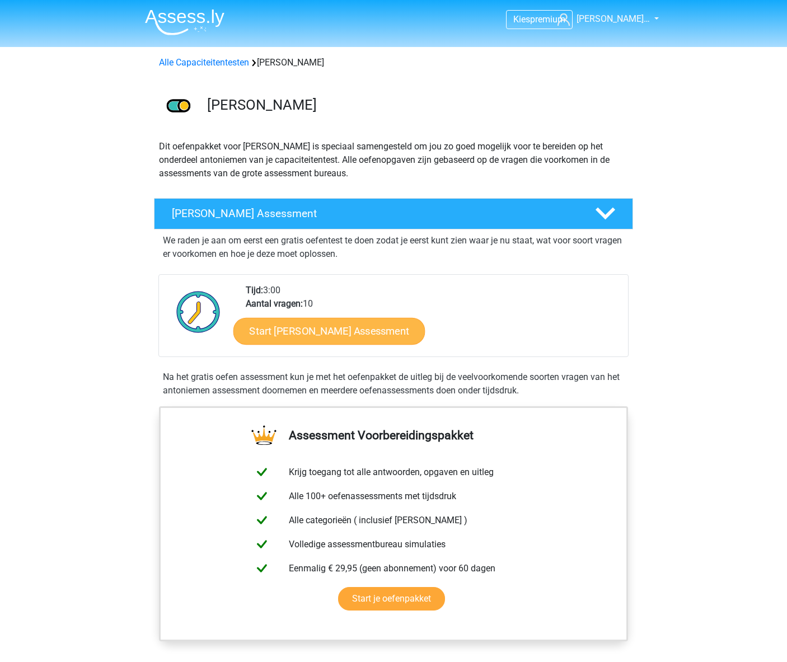
click at [361, 330] on link "Start [PERSON_NAME] Assessment" at bounding box center [330, 330] width 192 height 27
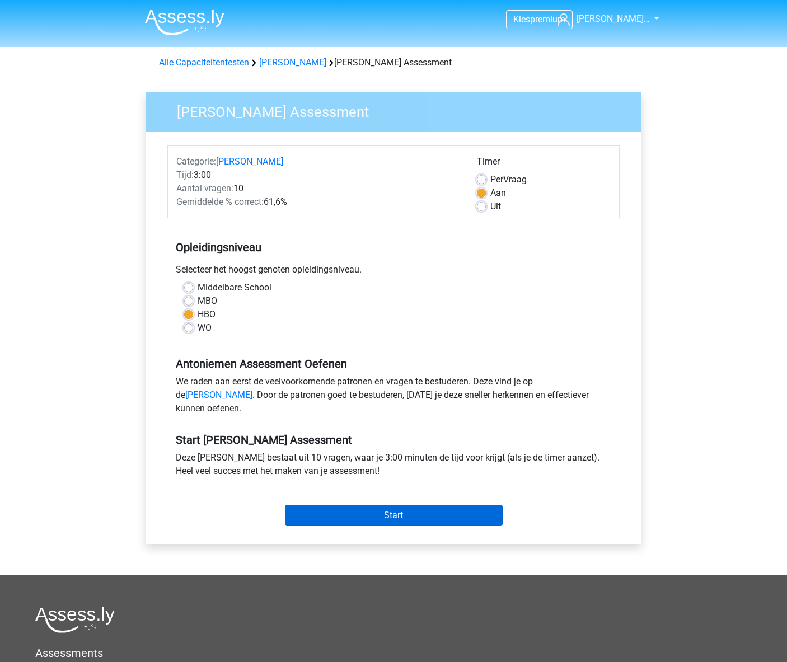
click at [382, 526] on input "Start" at bounding box center [394, 515] width 218 height 21
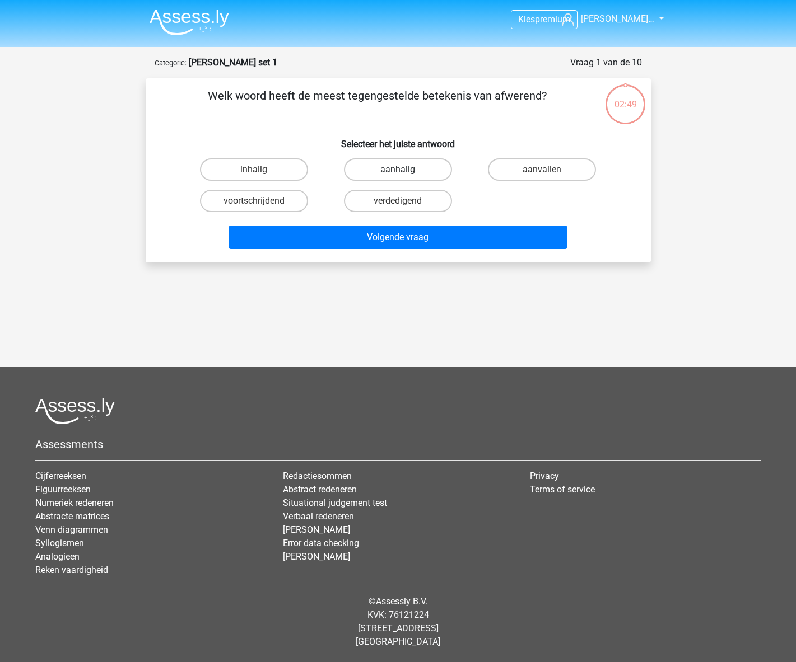
click at [424, 165] on label "aanhalig" at bounding box center [398, 169] width 108 height 22
click at [405, 170] on input "aanhalig" at bounding box center [401, 173] width 7 height 7
radio input "true"
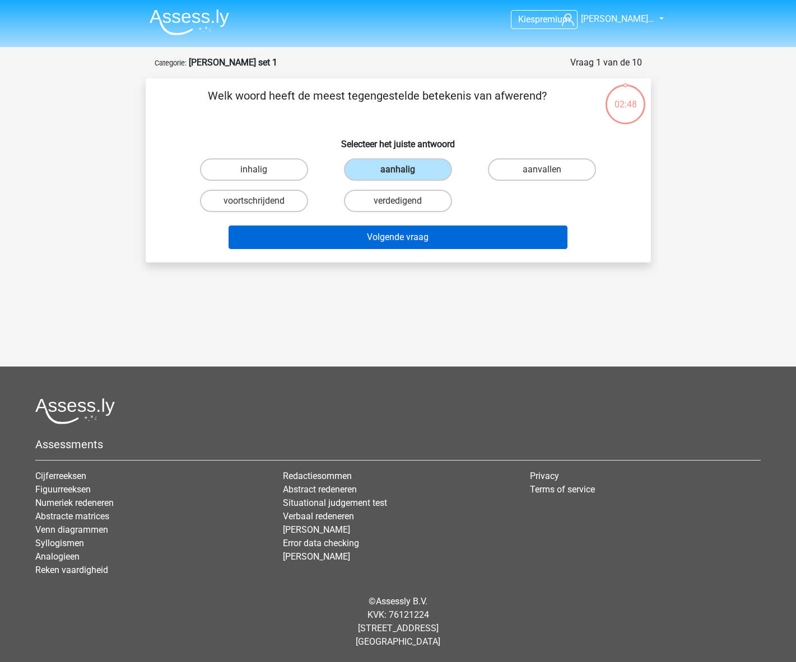
click at [414, 238] on button "Volgende vraag" at bounding box center [397, 238] width 339 height 24
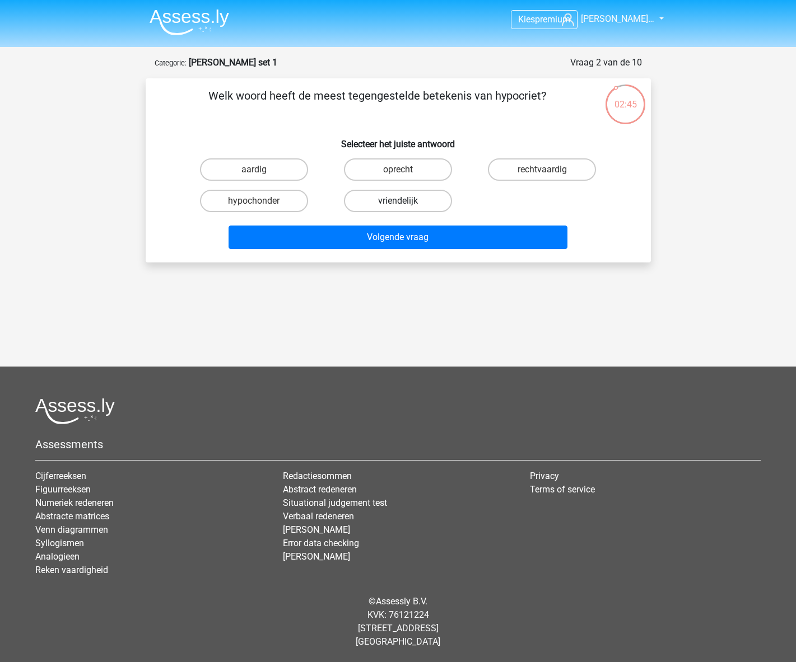
drag, startPoint x: 399, startPoint y: 167, endPoint x: 395, endPoint y: 211, distance: 43.8
click at [399, 167] on label "oprecht" at bounding box center [398, 169] width 108 height 22
click at [399, 170] on input "oprecht" at bounding box center [401, 173] width 7 height 7
radio input "true"
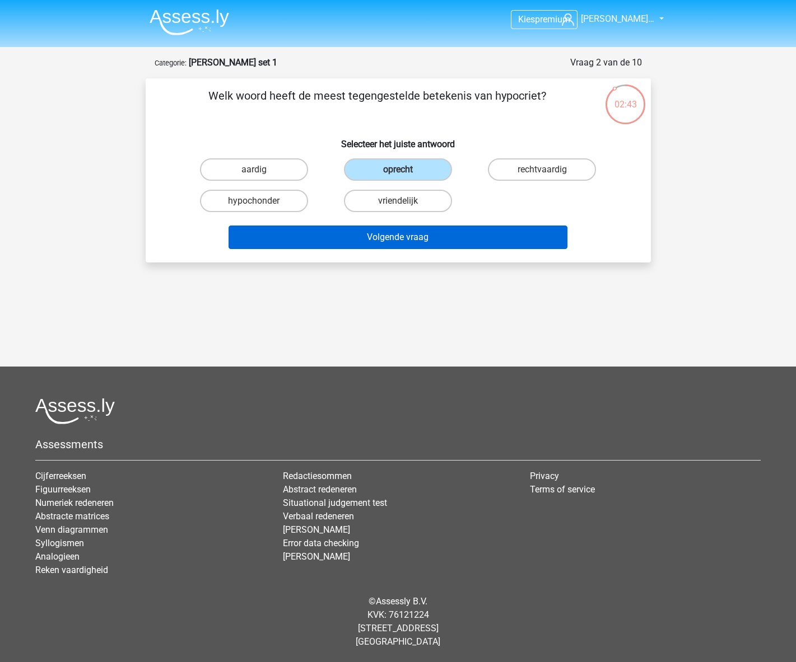
click at [396, 237] on button "Volgende vraag" at bounding box center [397, 238] width 339 height 24
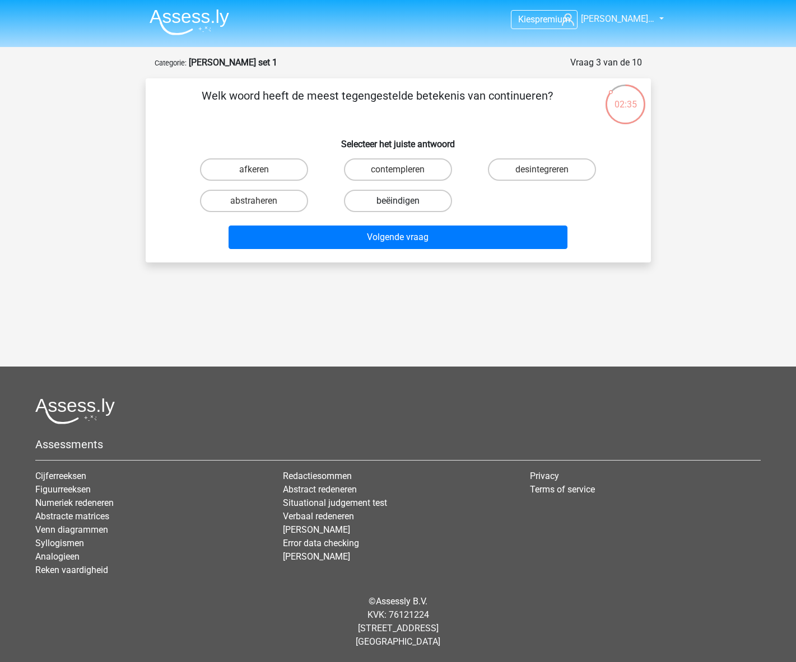
click at [416, 199] on label "beëindigen" at bounding box center [398, 201] width 108 height 22
click at [405, 201] on input "beëindigen" at bounding box center [401, 204] width 7 height 7
radio input "true"
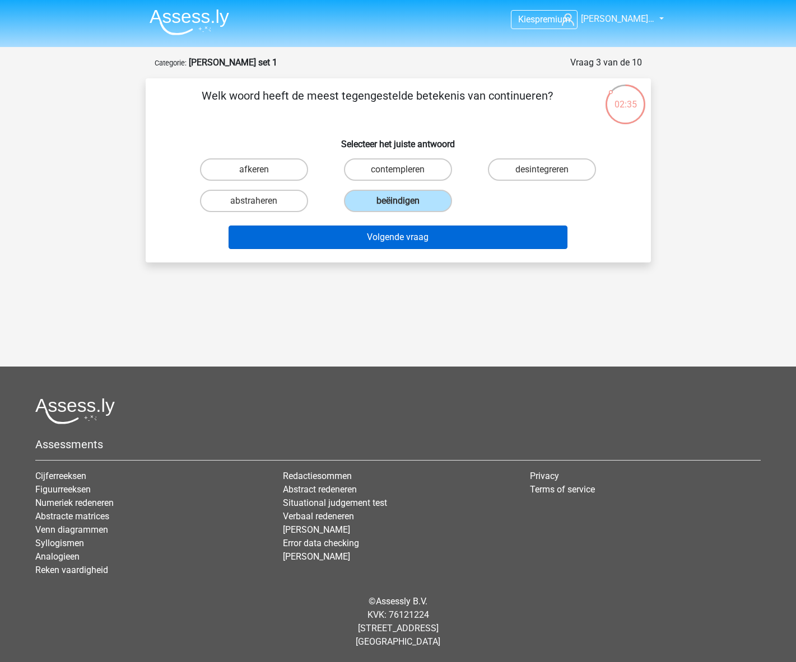
click at [408, 235] on button "Volgende vraag" at bounding box center [397, 238] width 339 height 24
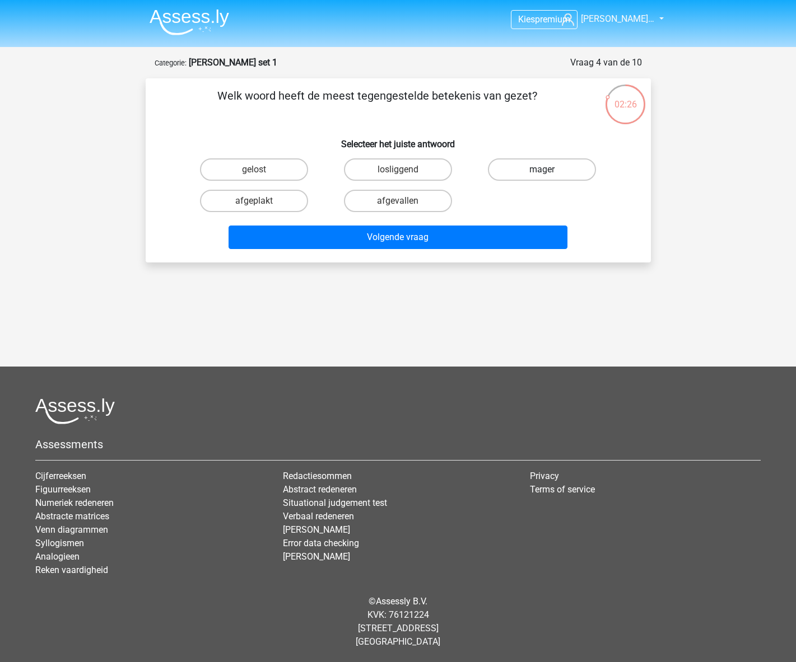
click at [561, 165] on label "mager" at bounding box center [542, 169] width 108 height 22
click at [549, 170] on input "mager" at bounding box center [545, 173] width 7 height 7
radio input "true"
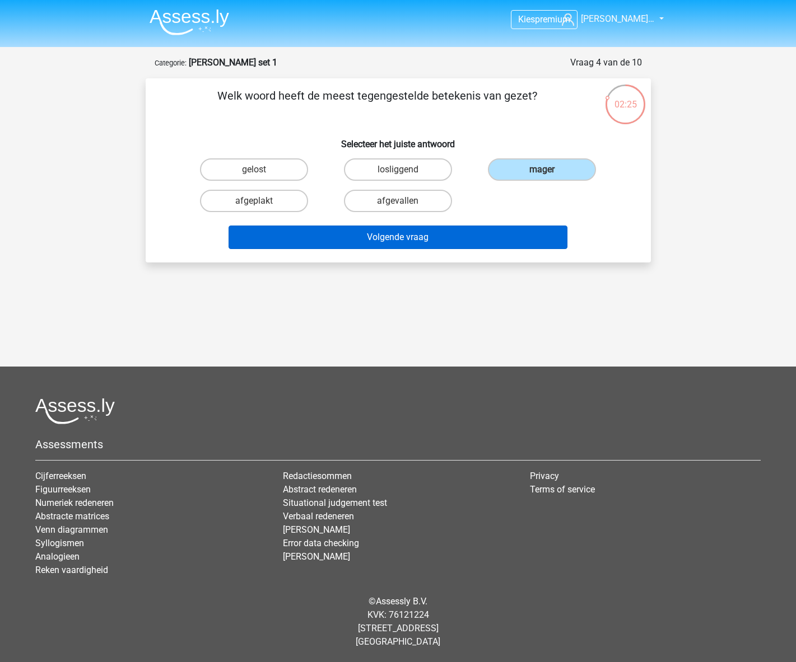
click at [396, 242] on button "Volgende vraag" at bounding box center [397, 238] width 339 height 24
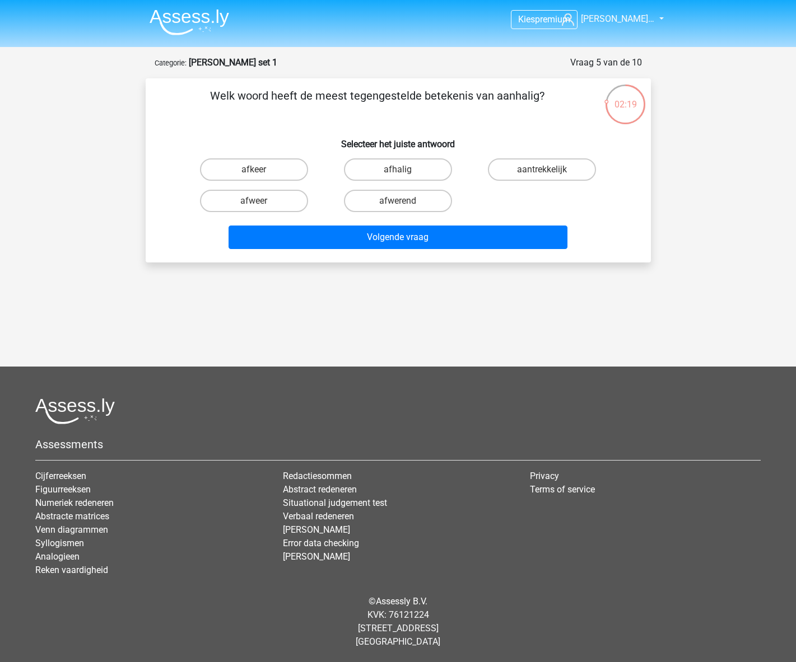
click at [400, 203] on input "afwerend" at bounding box center [401, 204] width 7 height 7
radio input "true"
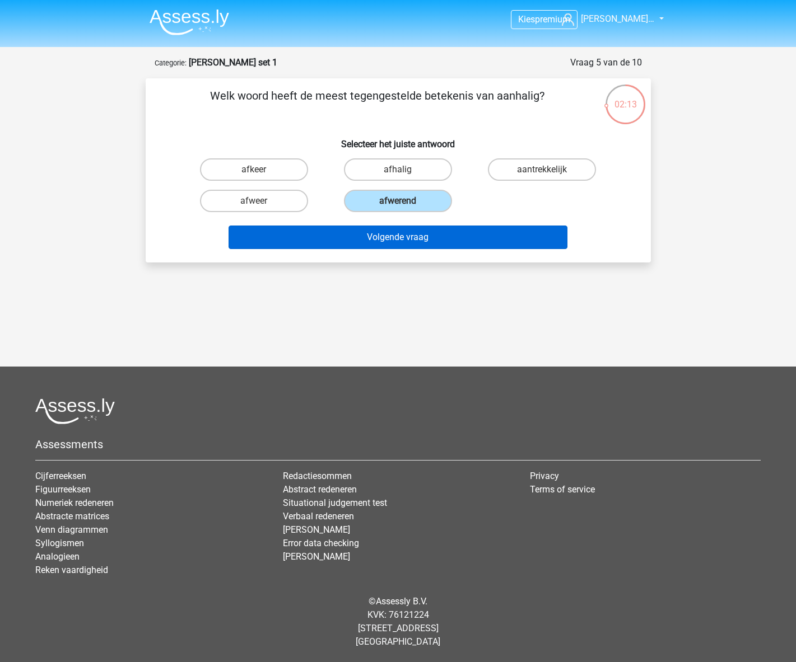
click at [396, 240] on button "Volgende vraag" at bounding box center [397, 238] width 339 height 24
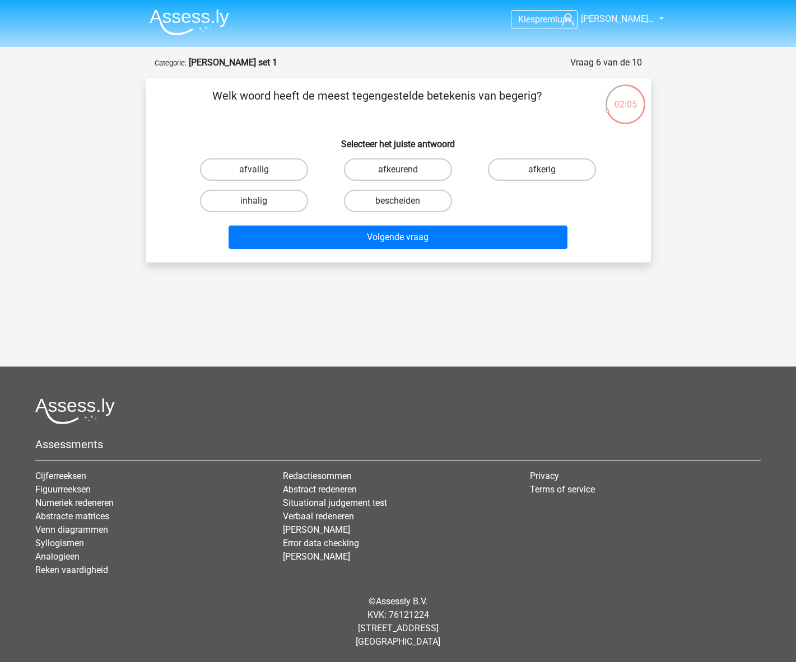
click at [403, 204] on input "bescheiden" at bounding box center [401, 204] width 7 height 7
radio input "true"
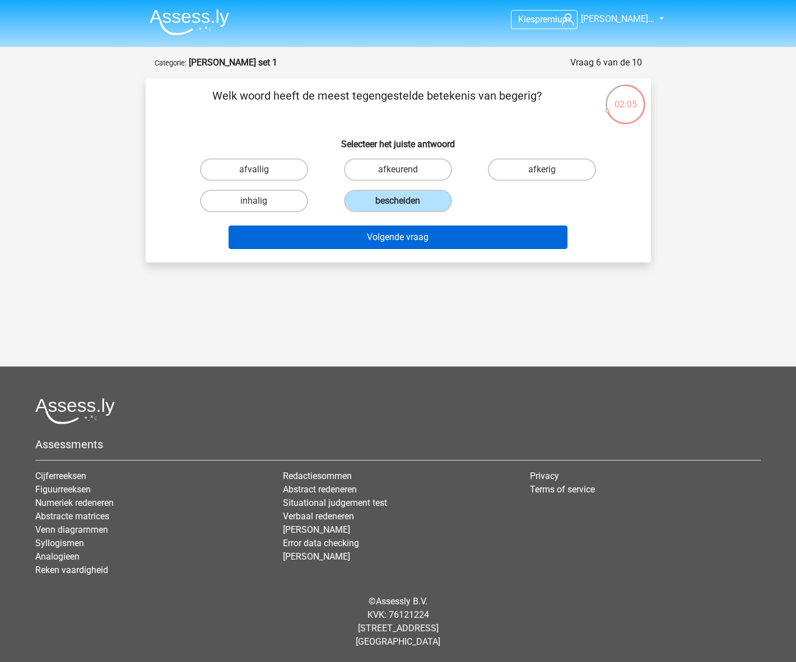
click at [395, 237] on button "Volgende vraag" at bounding box center [397, 238] width 339 height 24
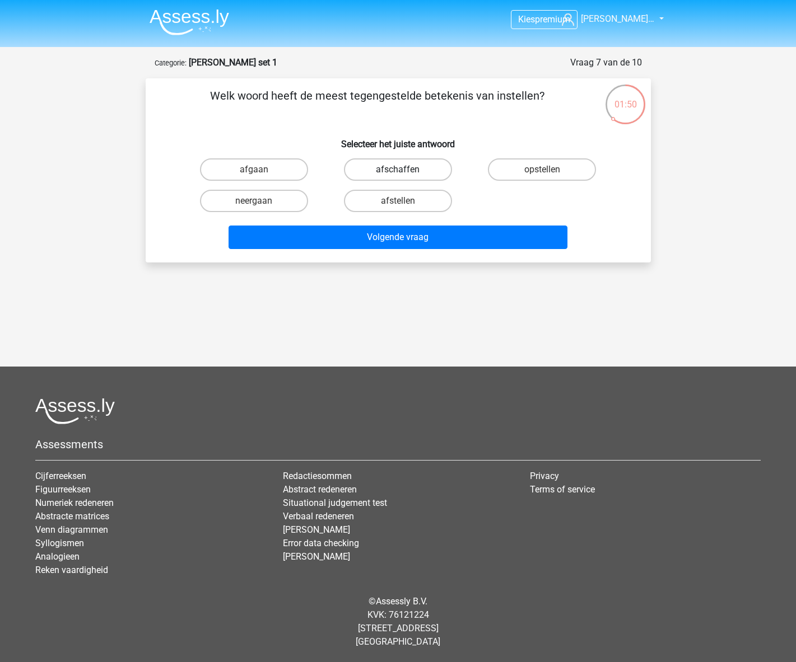
click at [400, 169] on label "afschaffen" at bounding box center [398, 169] width 108 height 22
click at [400, 170] on input "afschaffen" at bounding box center [401, 173] width 7 height 7
radio input "true"
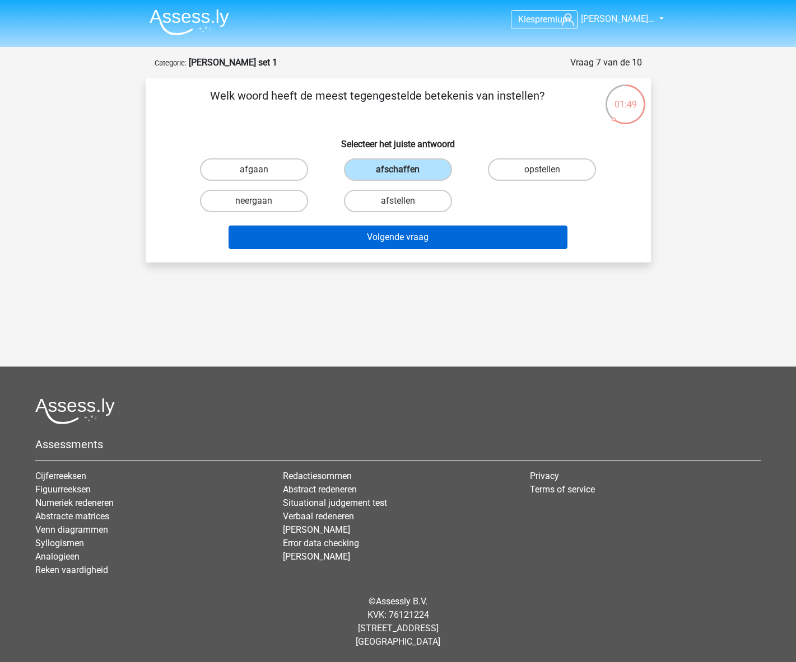
click at [400, 236] on button "Volgende vraag" at bounding box center [397, 238] width 339 height 24
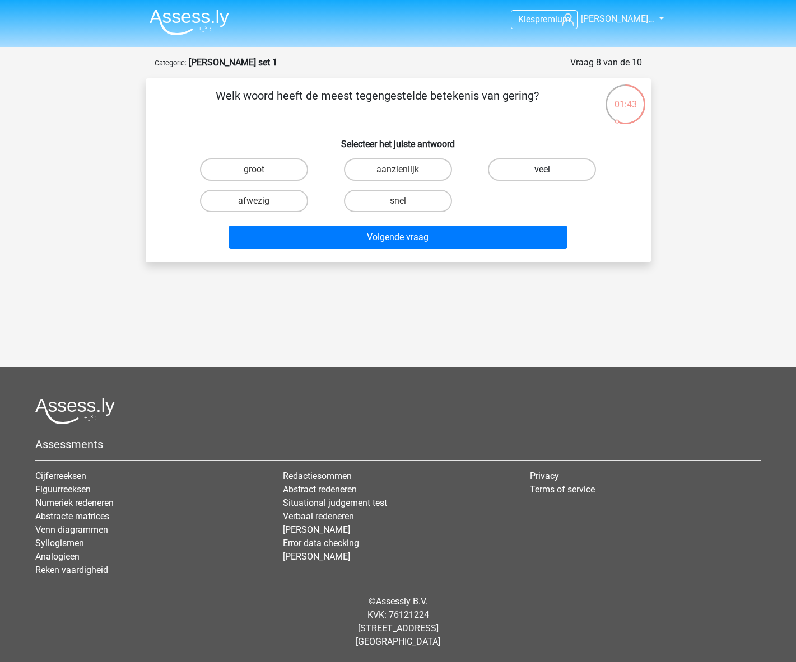
click at [524, 172] on label "veel" at bounding box center [542, 169] width 108 height 22
click at [542, 172] on input "veel" at bounding box center [545, 173] width 7 height 7
radio input "true"
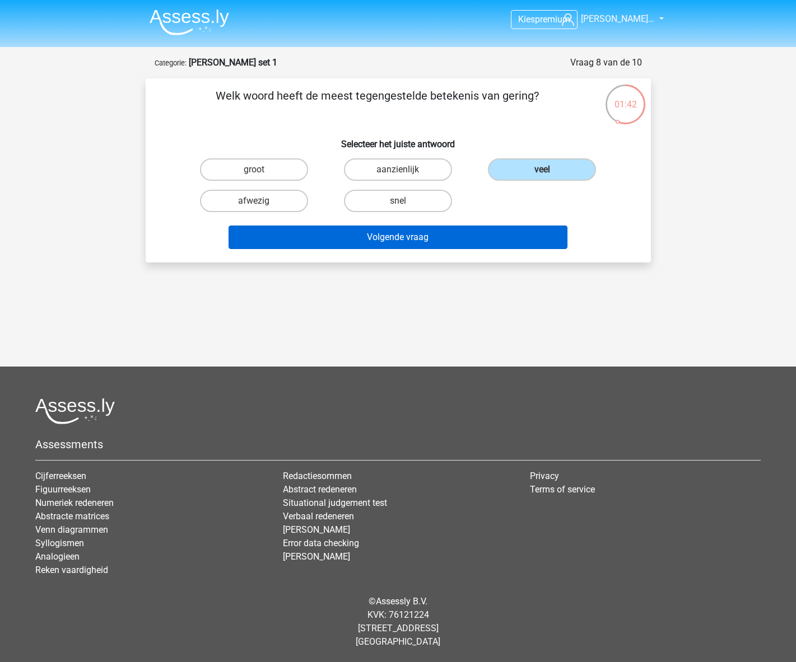
click at [396, 244] on button "Volgende vraag" at bounding box center [397, 238] width 339 height 24
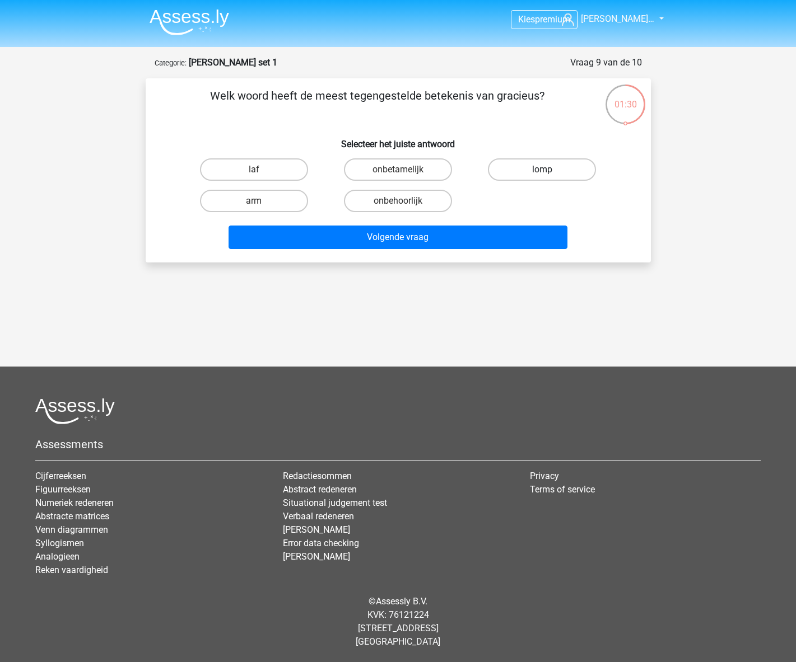
drag, startPoint x: 543, startPoint y: 165, endPoint x: 536, endPoint y: 171, distance: 8.3
click at [539, 170] on label "lomp" at bounding box center [542, 169] width 108 height 22
click at [542, 170] on input "lomp" at bounding box center [545, 173] width 7 height 7
radio input "true"
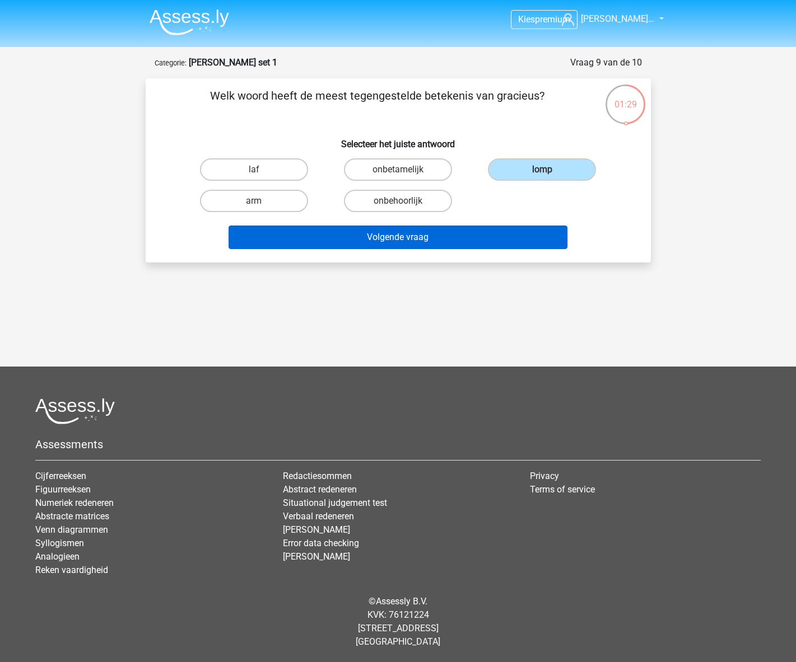
click at [394, 238] on button "Volgende vraag" at bounding box center [397, 238] width 339 height 24
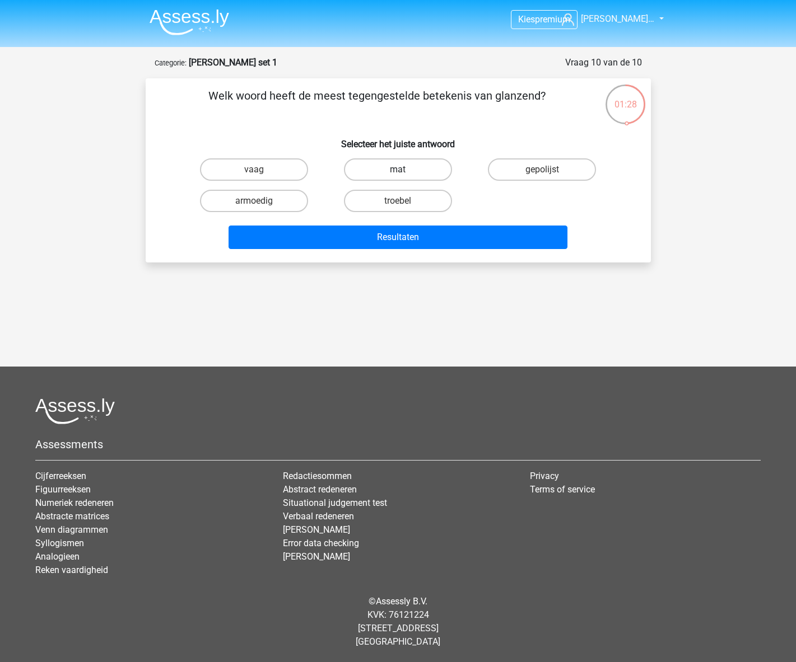
click at [413, 171] on label "mat" at bounding box center [398, 169] width 108 height 22
click at [405, 171] on input "mat" at bounding box center [401, 173] width 7 height 7
radio input "true"
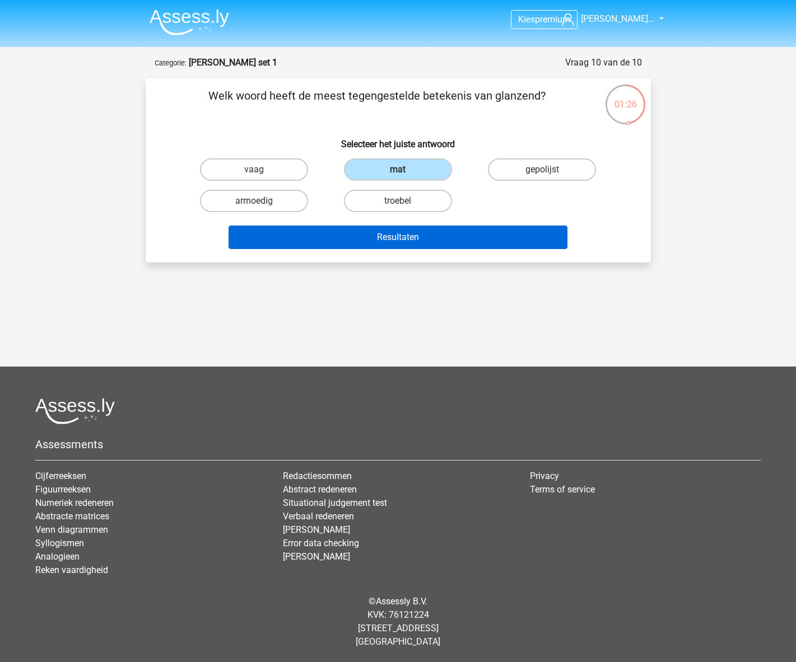
click at [394, 241] on button "Resultaten" at bounding box center [397, 238] width 339 height 24
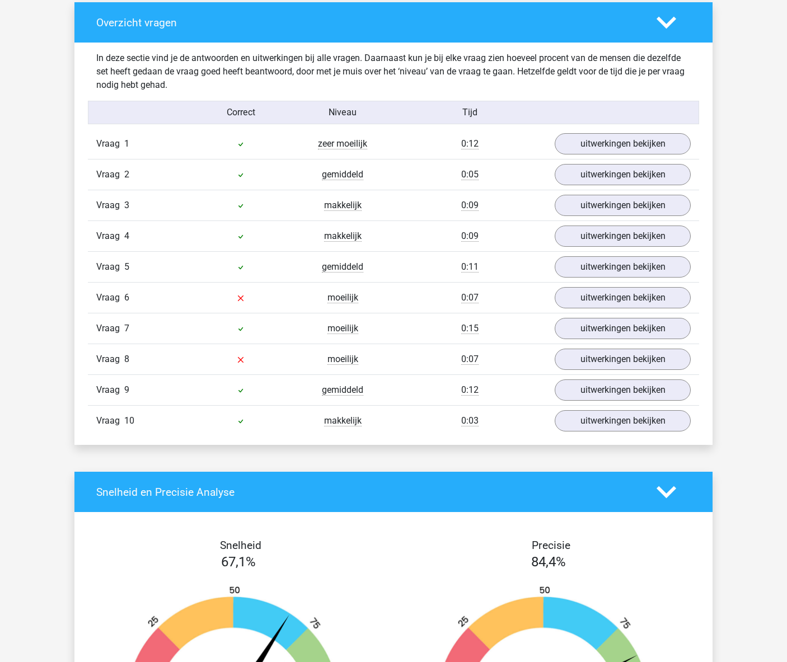
scroll to position [839, 0]
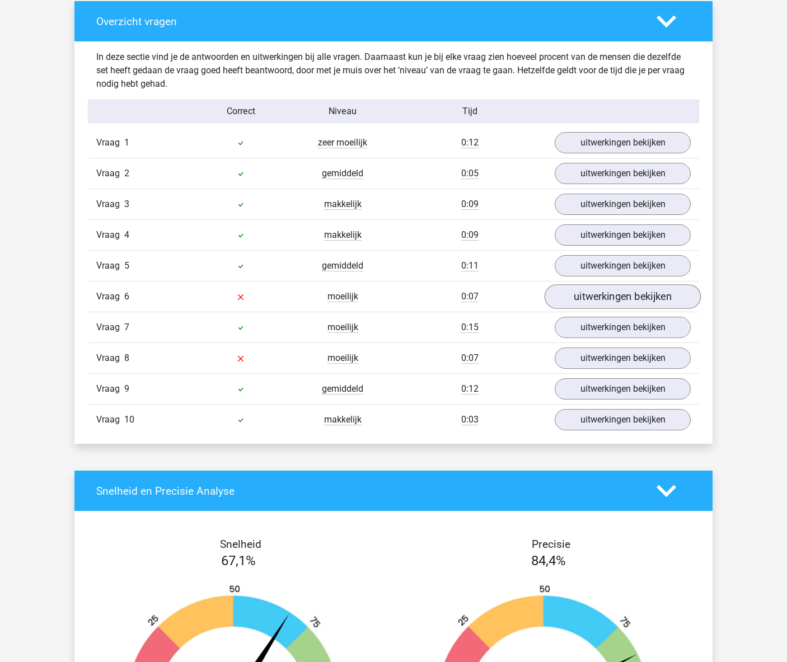
click at [623, 302] on link "uitwerkingen bekijken" at bounding box center [623, 297] width 156 height 25
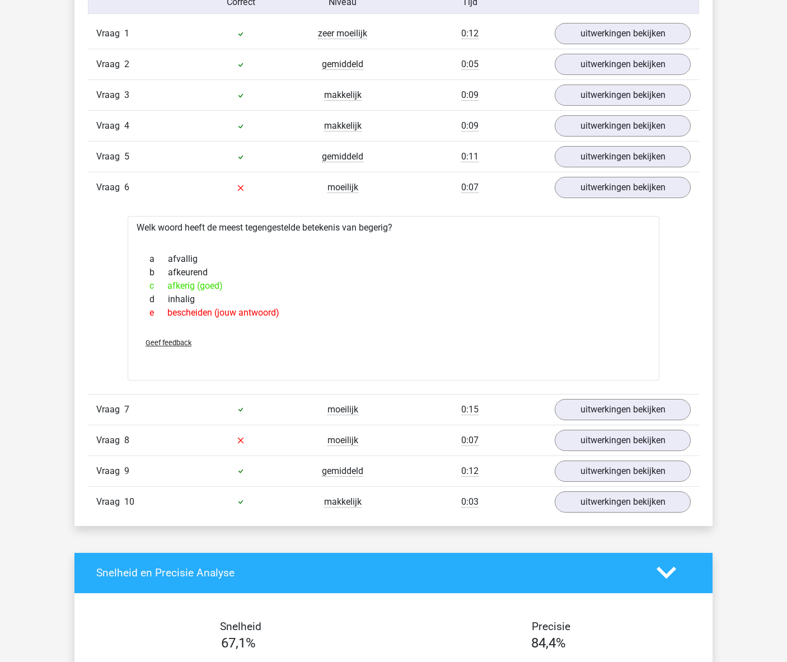
scroll to position [951, 0]
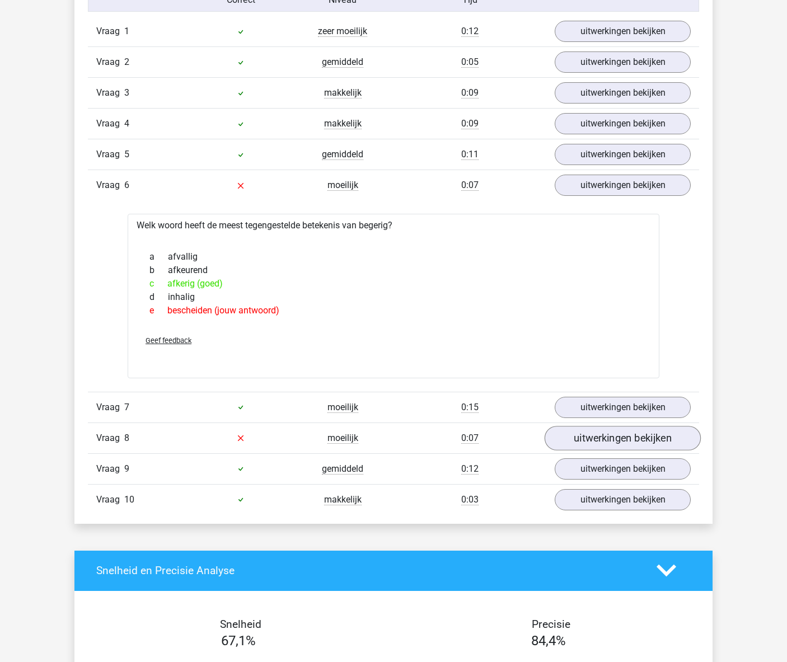
click at [601, 431] on link "uitwerkingen bekijken" at bounding box center [623, 438] width 156 height 25
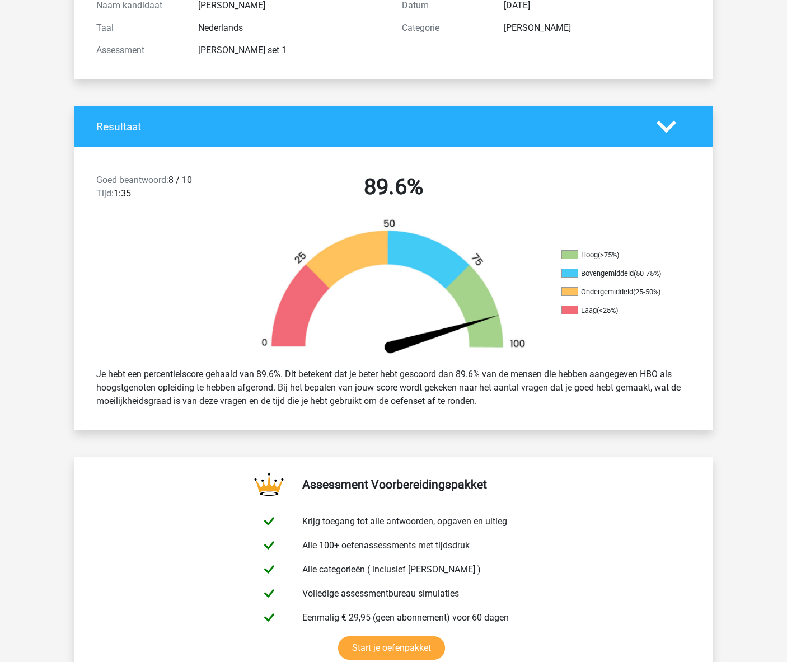
scroll to position [154, 0]
